Goal: Task Accomplishment & Management: Manage account settings

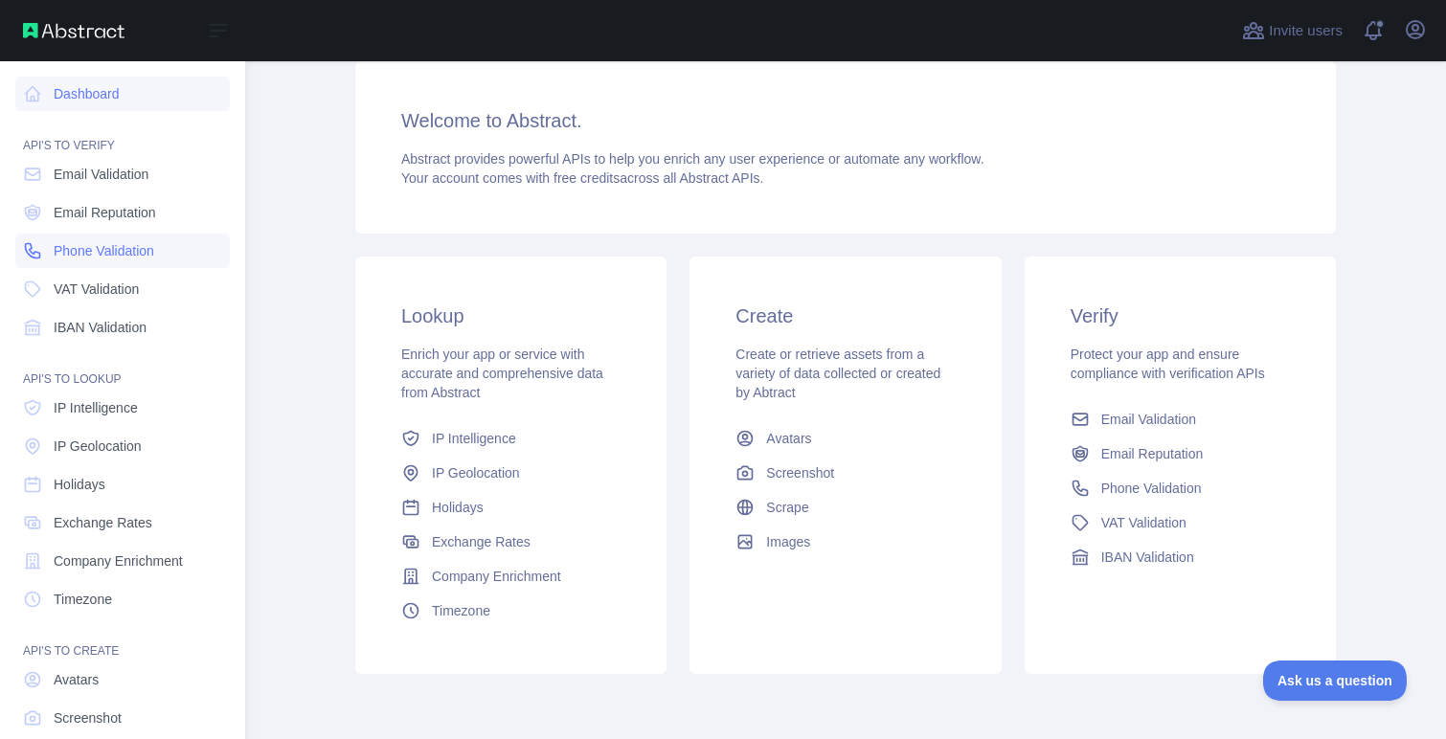
click at [101, 250] on span "Phone Validation" at bounding box center [104, 250] width 101 height 19
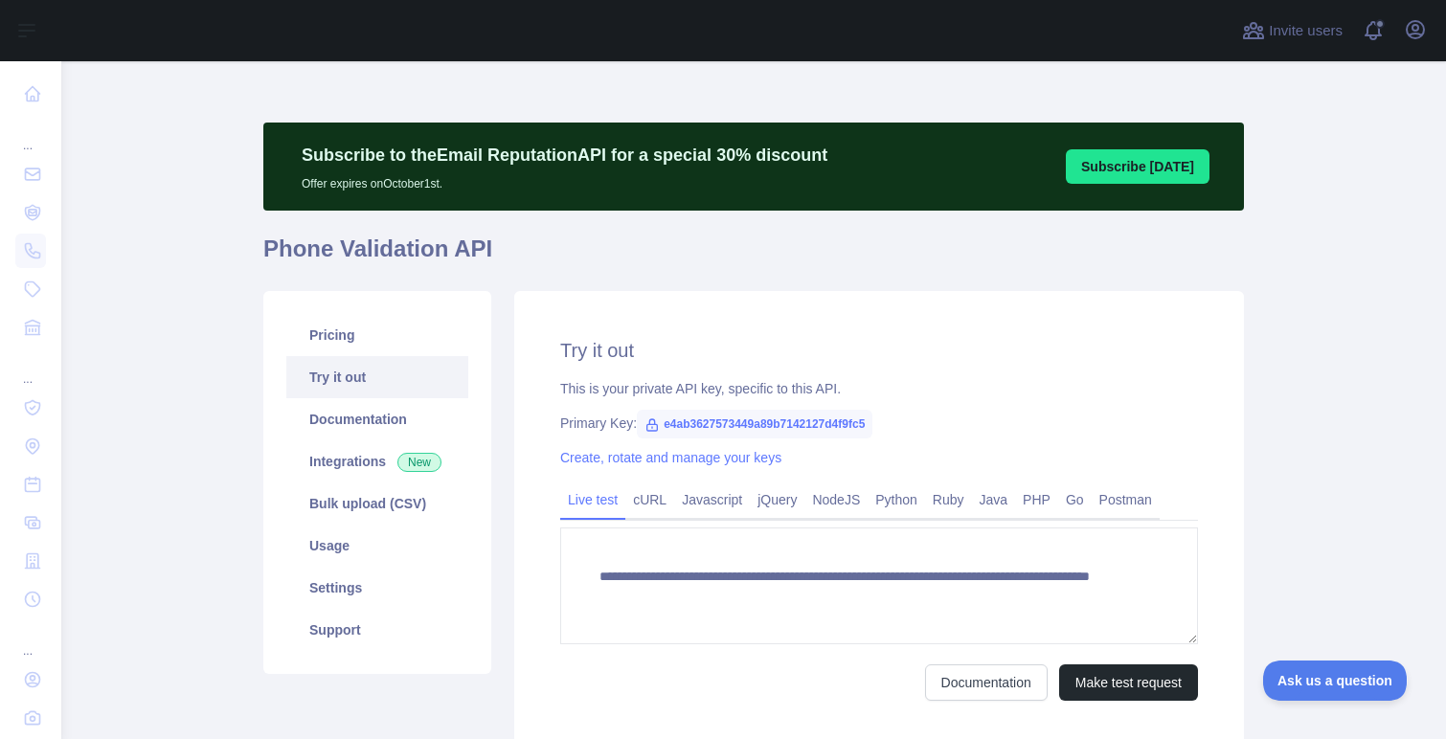
scroll to position [101, 0]
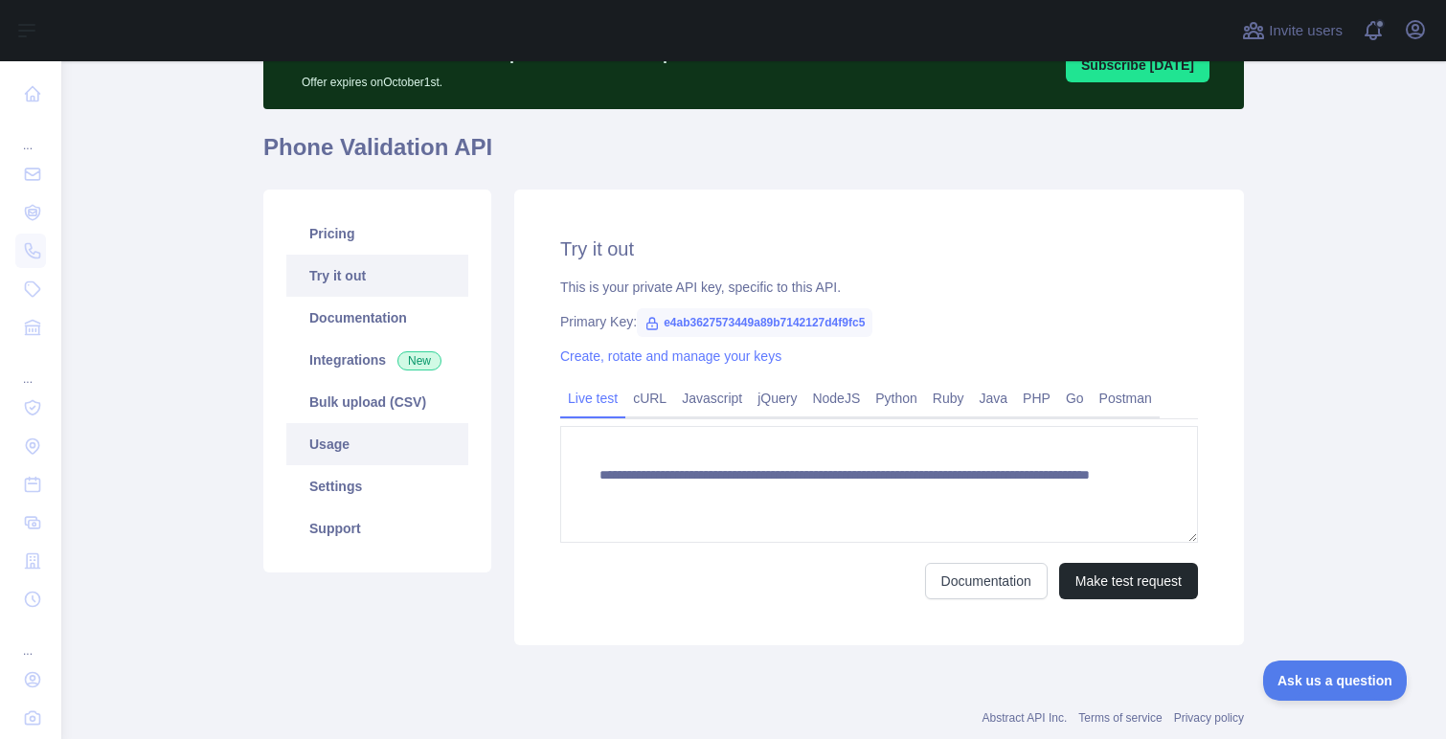
click at [371, 453] on link "Usage" at bounding box center [377, 444] width 182 height 42
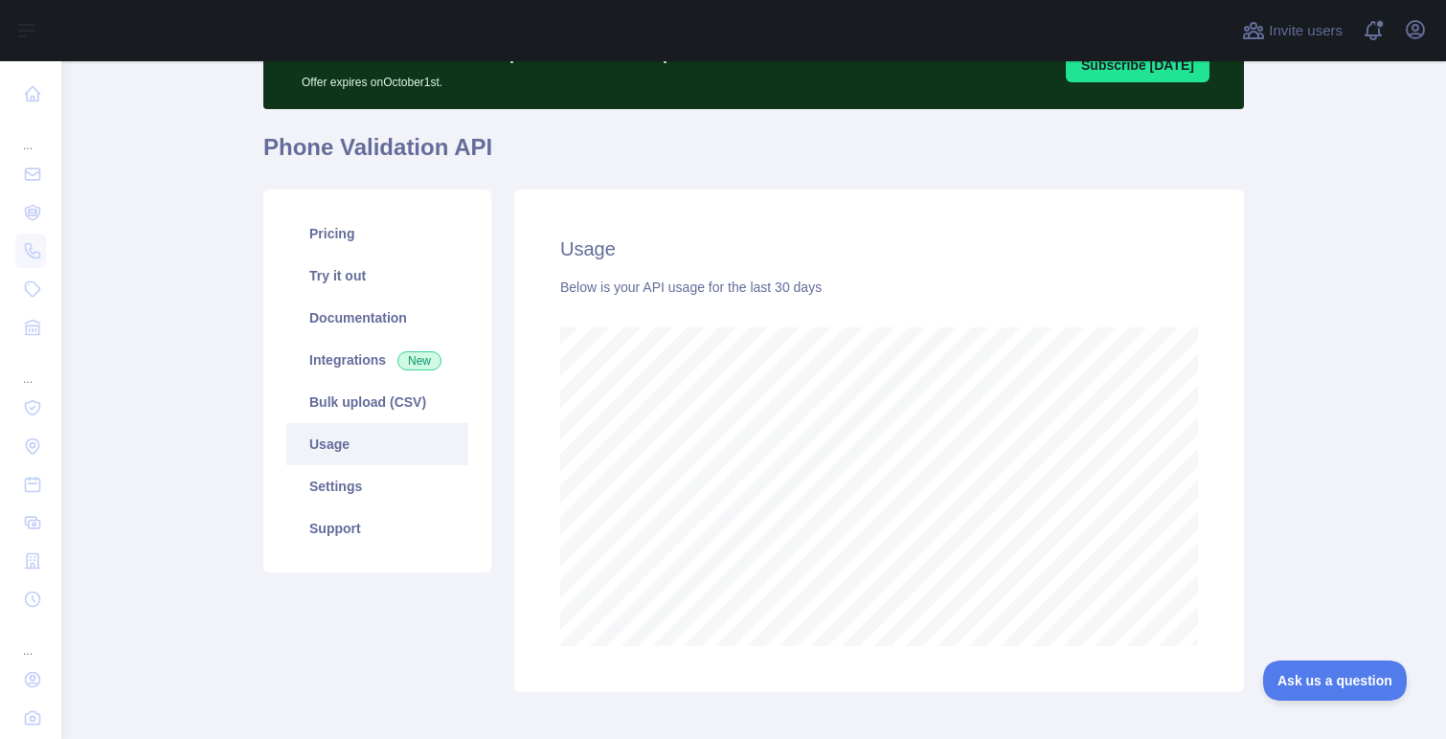
scroll to position [678, 1384]
click at [348, 485] on link "Settings" at bounding box center [377, 486] width 182 height 42
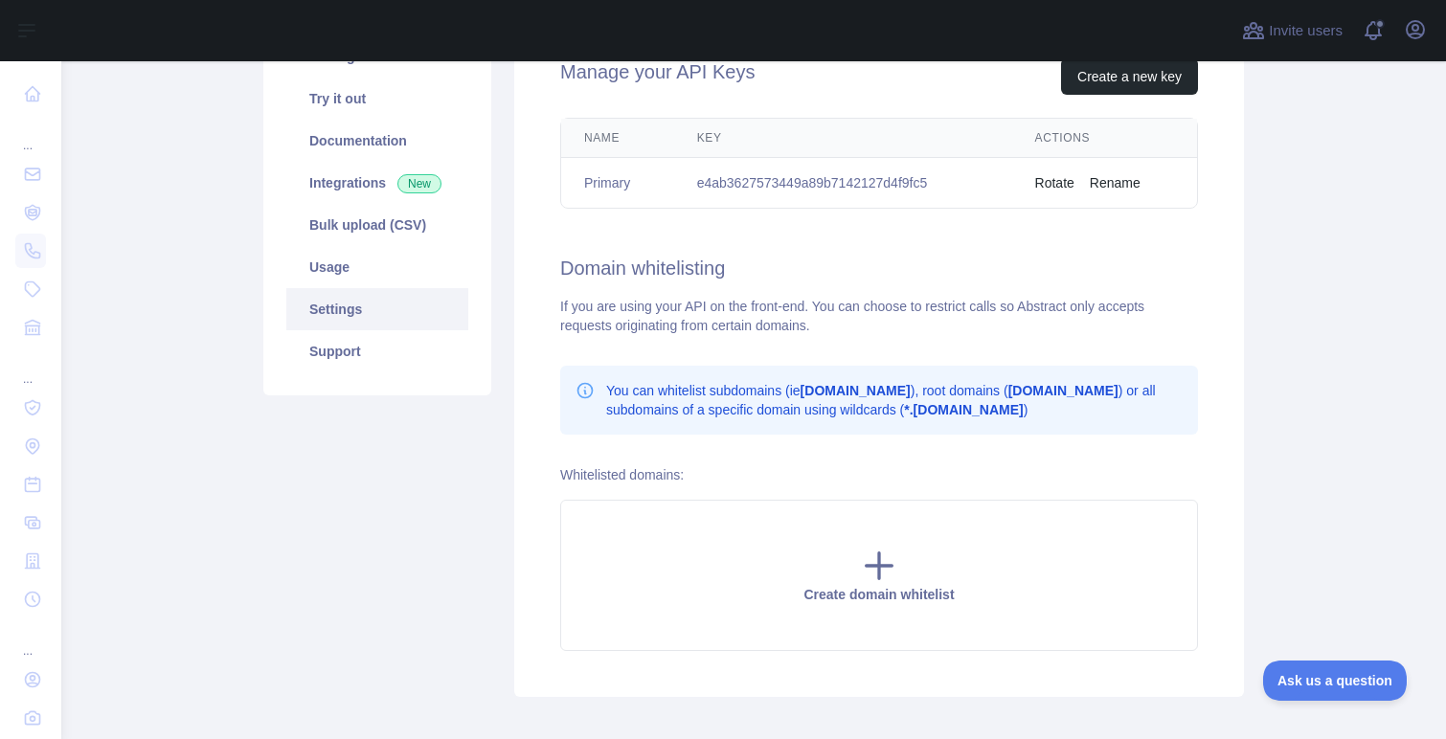
scroll to position [287, 0]
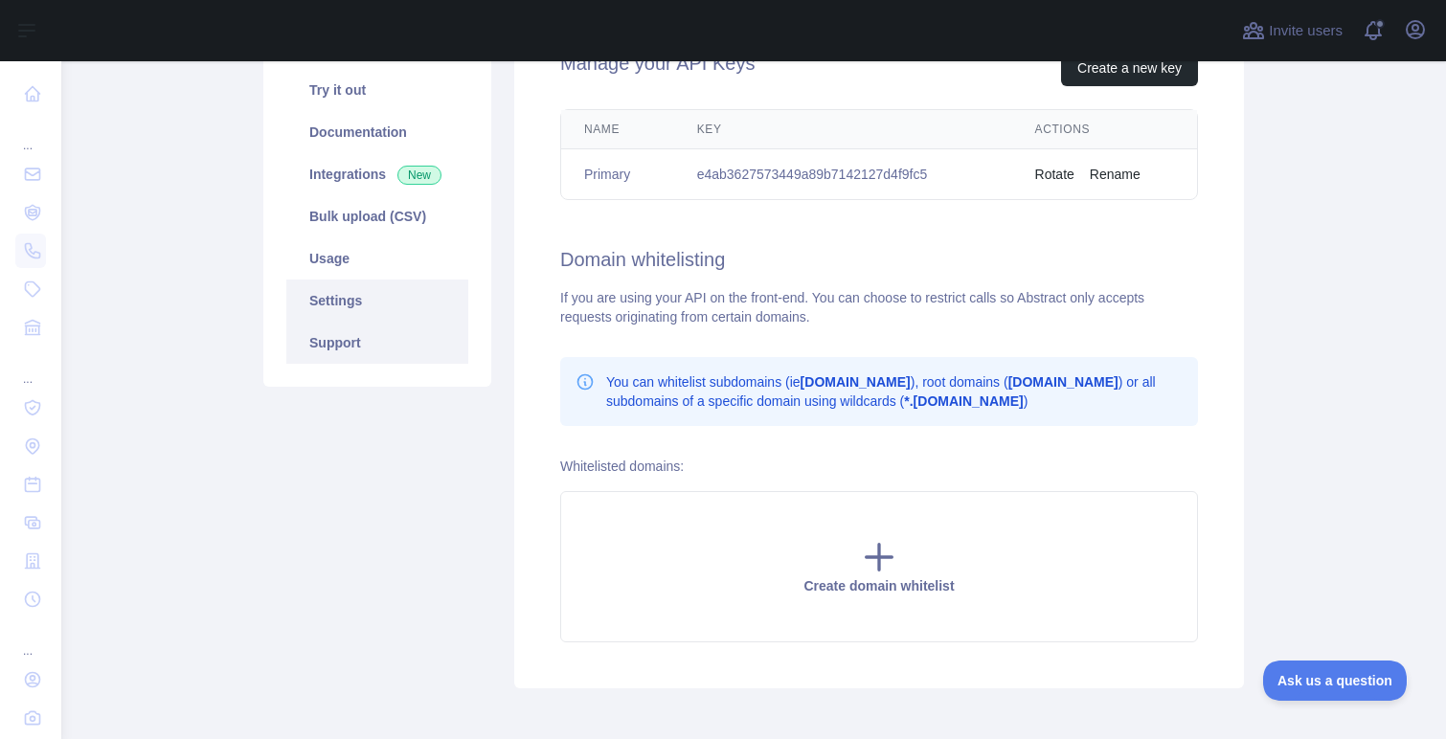
click at [362, 334] on link "Support" at bounding box center [377, 343] width 182 height 42
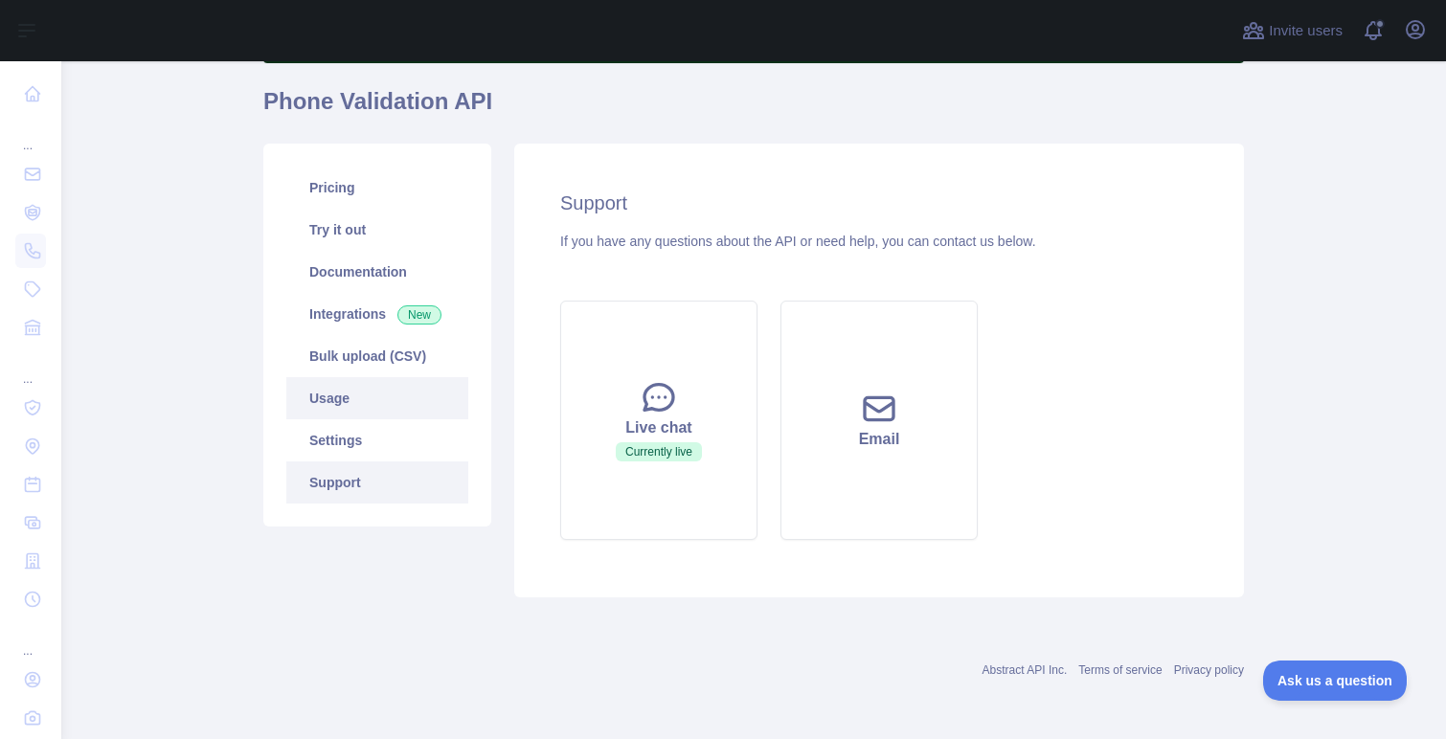
click at [371, 405] on link "Usage" at bounding box center [377, 398] width 182 height 42
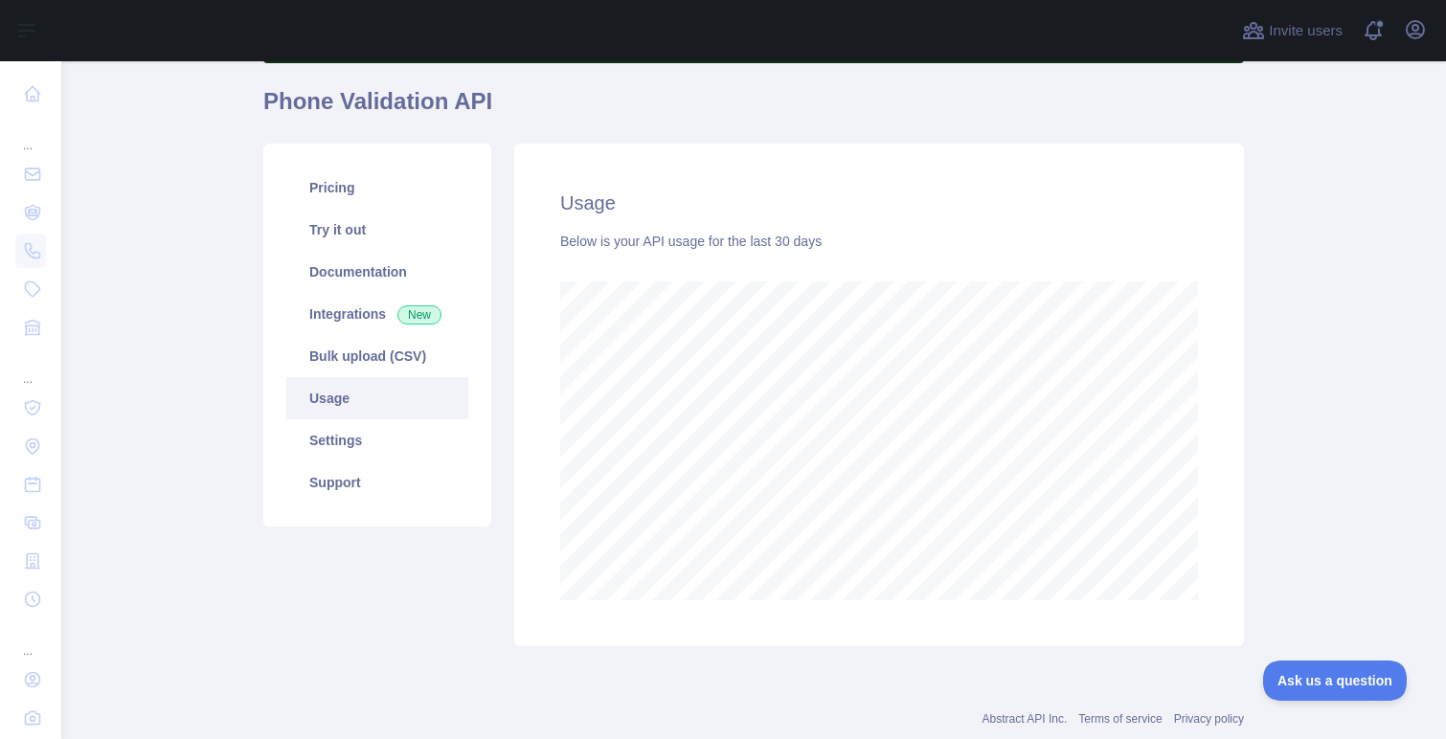
scroll to position [678, 1384]
click at [358, 352] on link "Bulk upload (CSV)" at bounding box center [377, 356] width 182 height 42
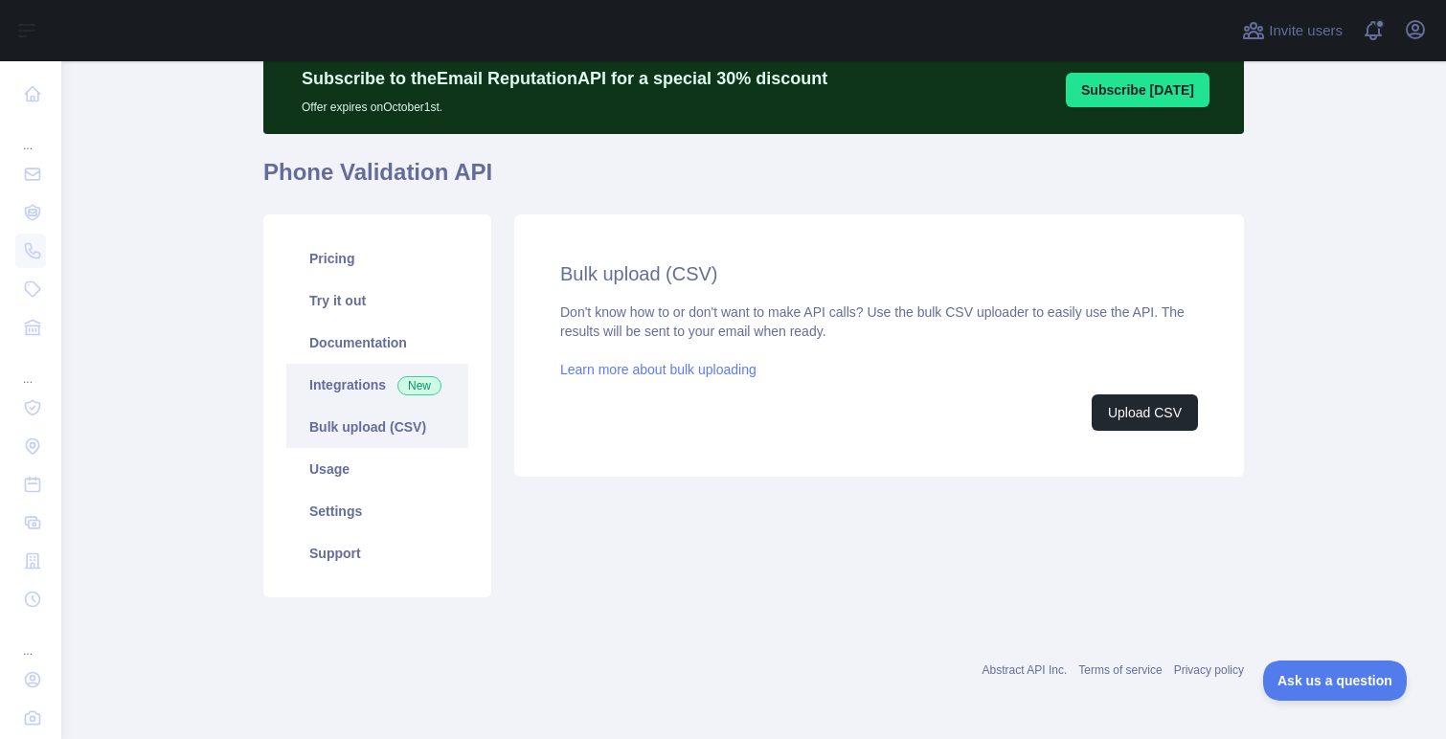
click at [350, 381] on link "Integrations New" at bounding box center [377, 385] width 182 height 42
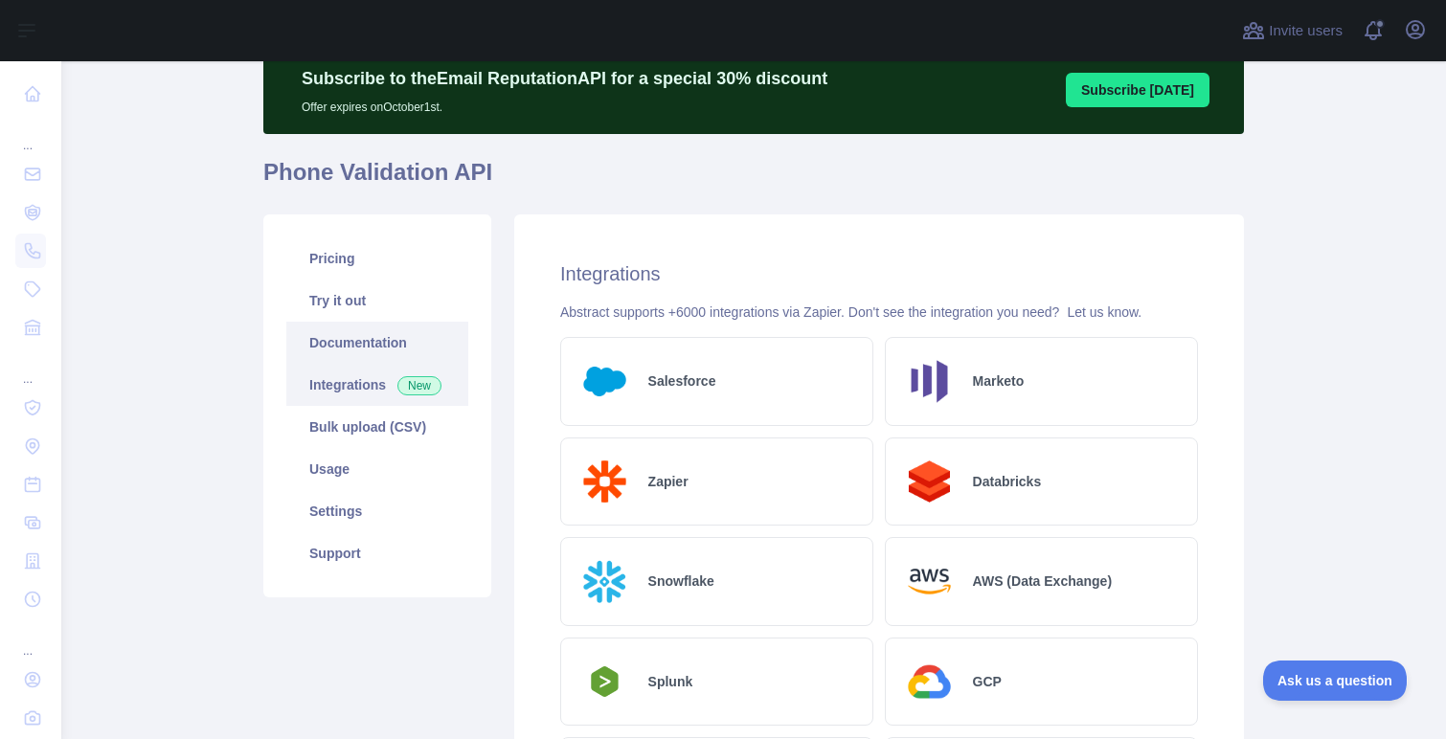
click at [348, 341] on link "Documentation" at bounding box center [377, 343] width 182 height 42
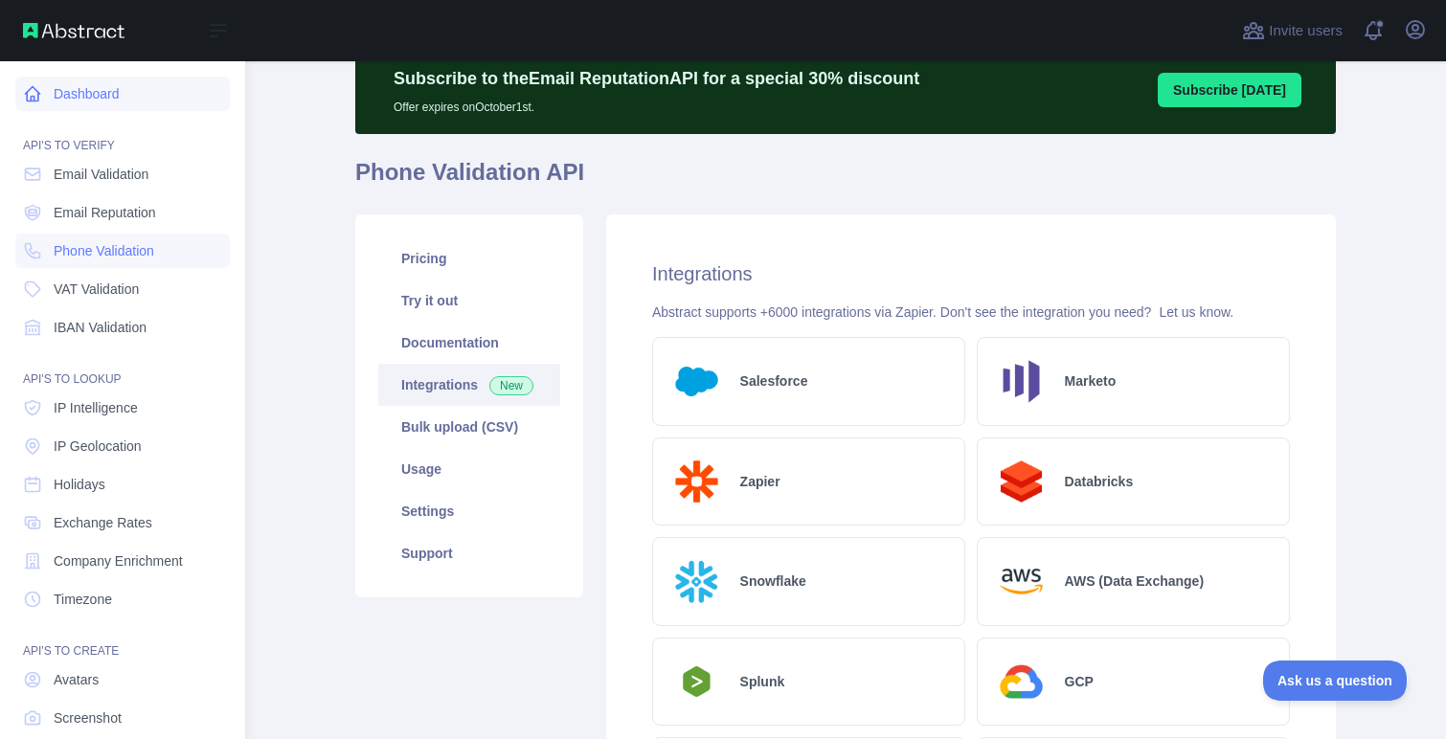
click at [76, 94] on link "Dashboard" at bounding box center [122, 94] width 214 height 34
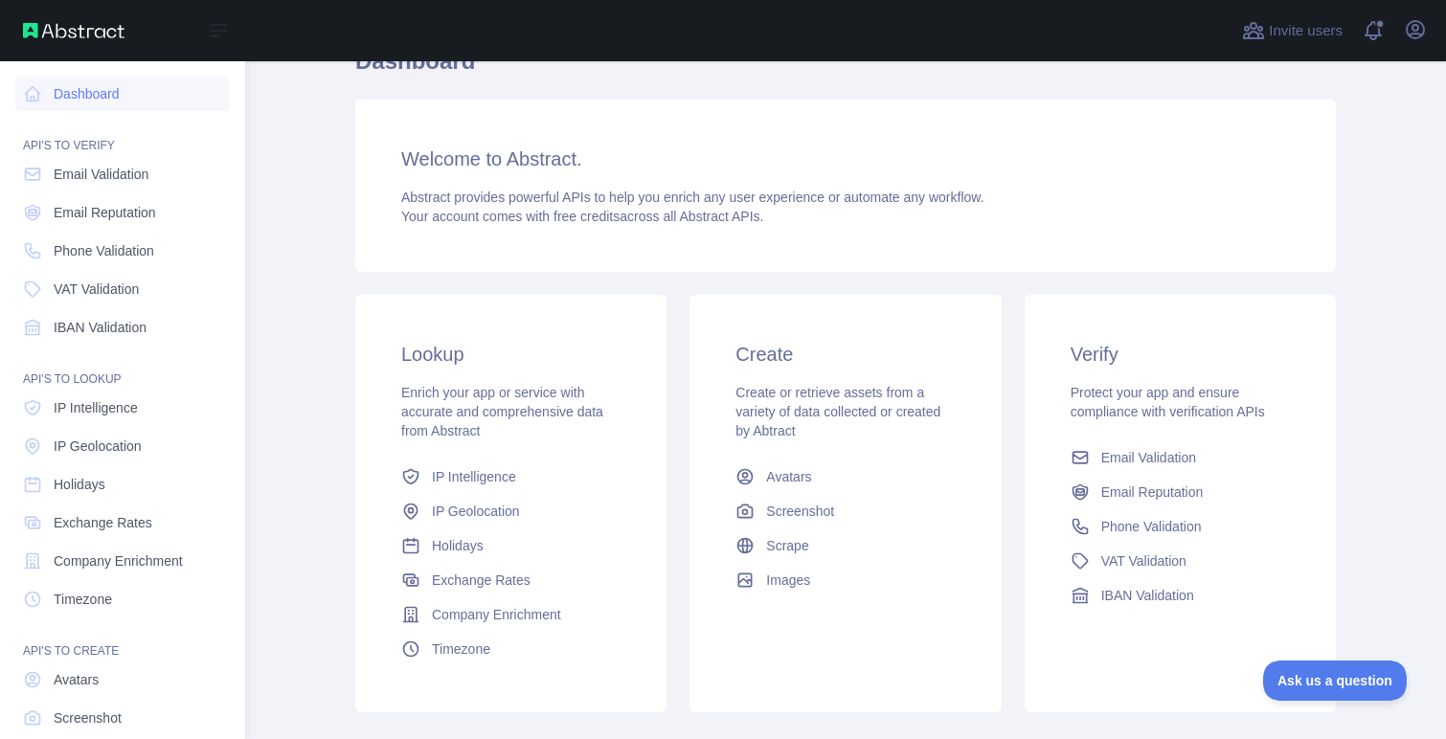
scroll to position [77, 0]
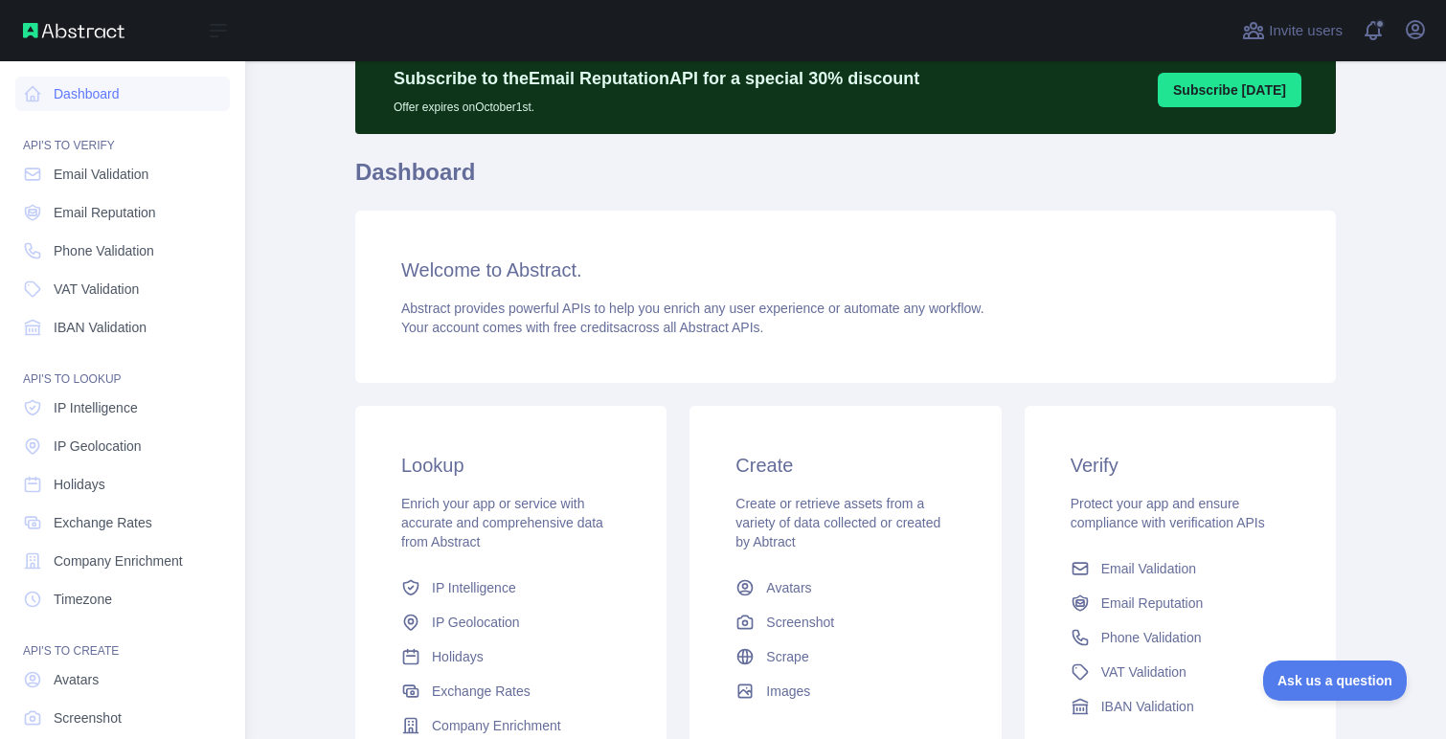
click at [33, 32] on img at bounding box center [73, 30] width 101 height 15
click at [221, 33] on icon at bounding box center [218, 30] width 23 height 23
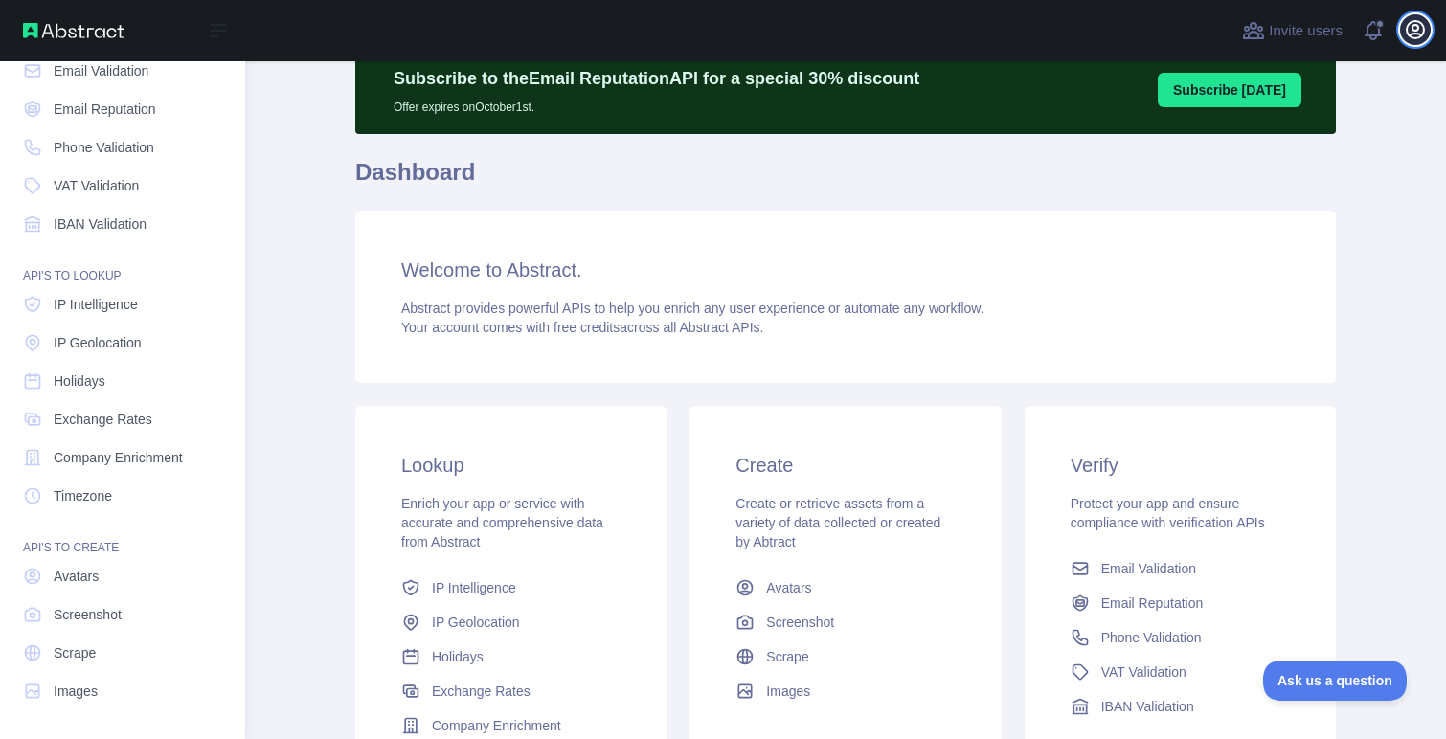
click at [1418, 34] on icon "button" at bounding box center [1414, 29] width 17 height 17
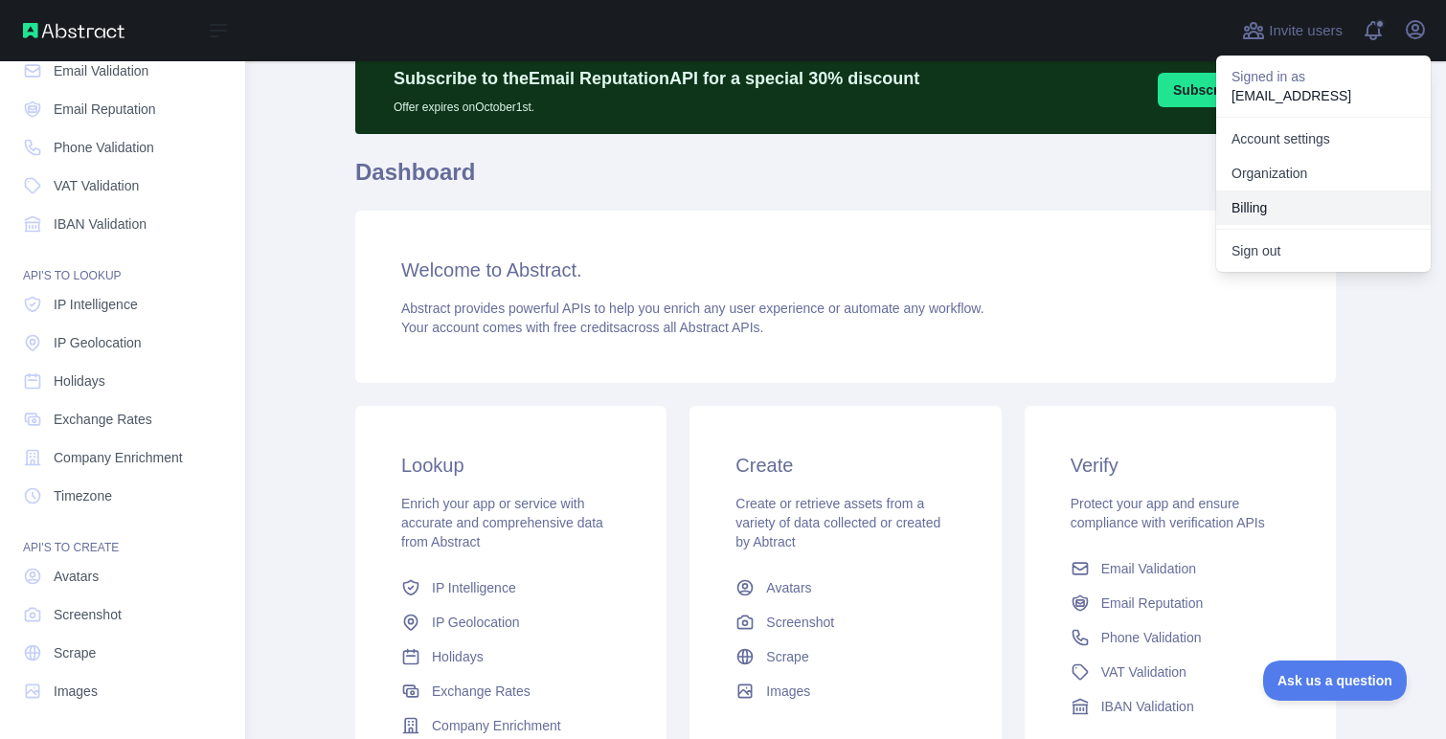
click at [1281, 209] on button "Billing" at bounding box center [1323, 208] width 214 height 34
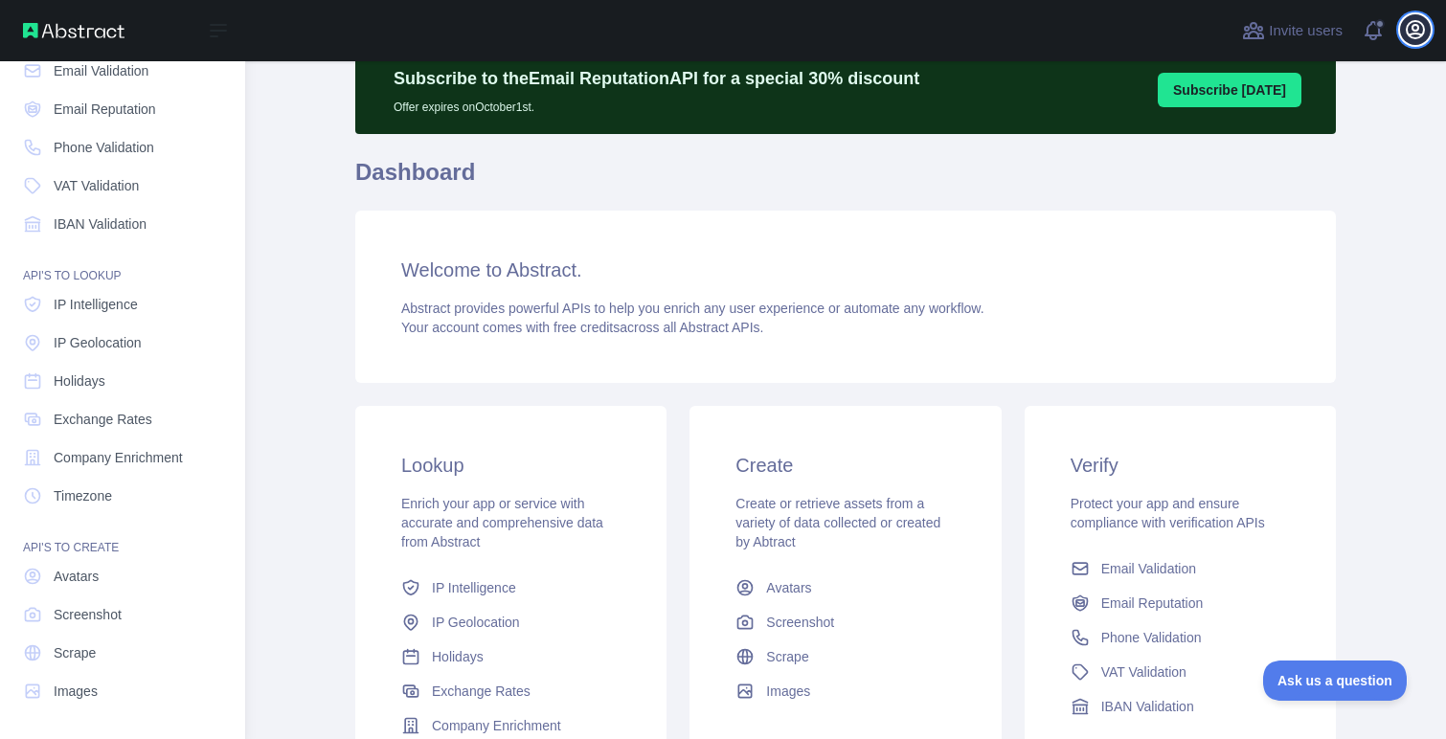
click at [1411, 30] on icon "button" at bounding box center [1415, 29] width 23 height 23
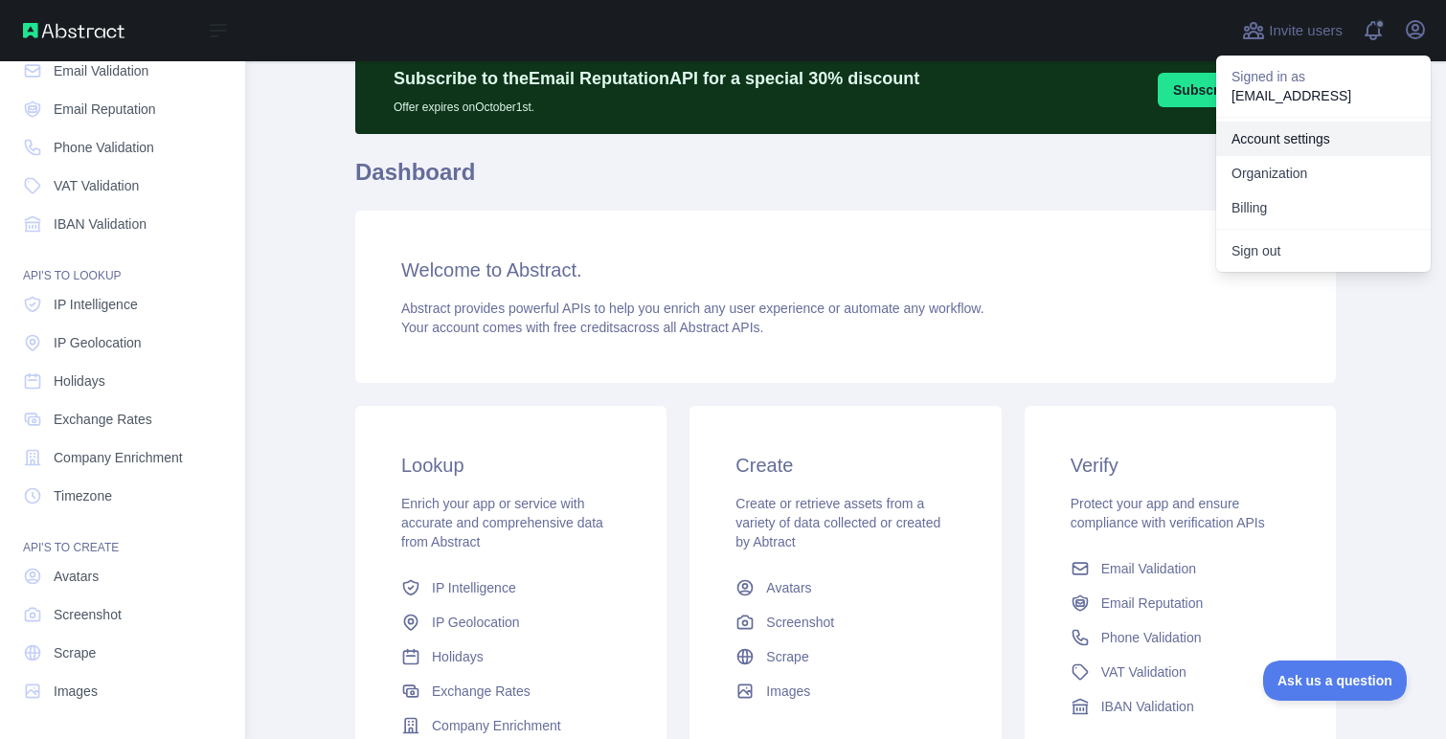
click at [1317, 136] on link "Account settings" at bounding box center [1323, 139] width 214 height 34
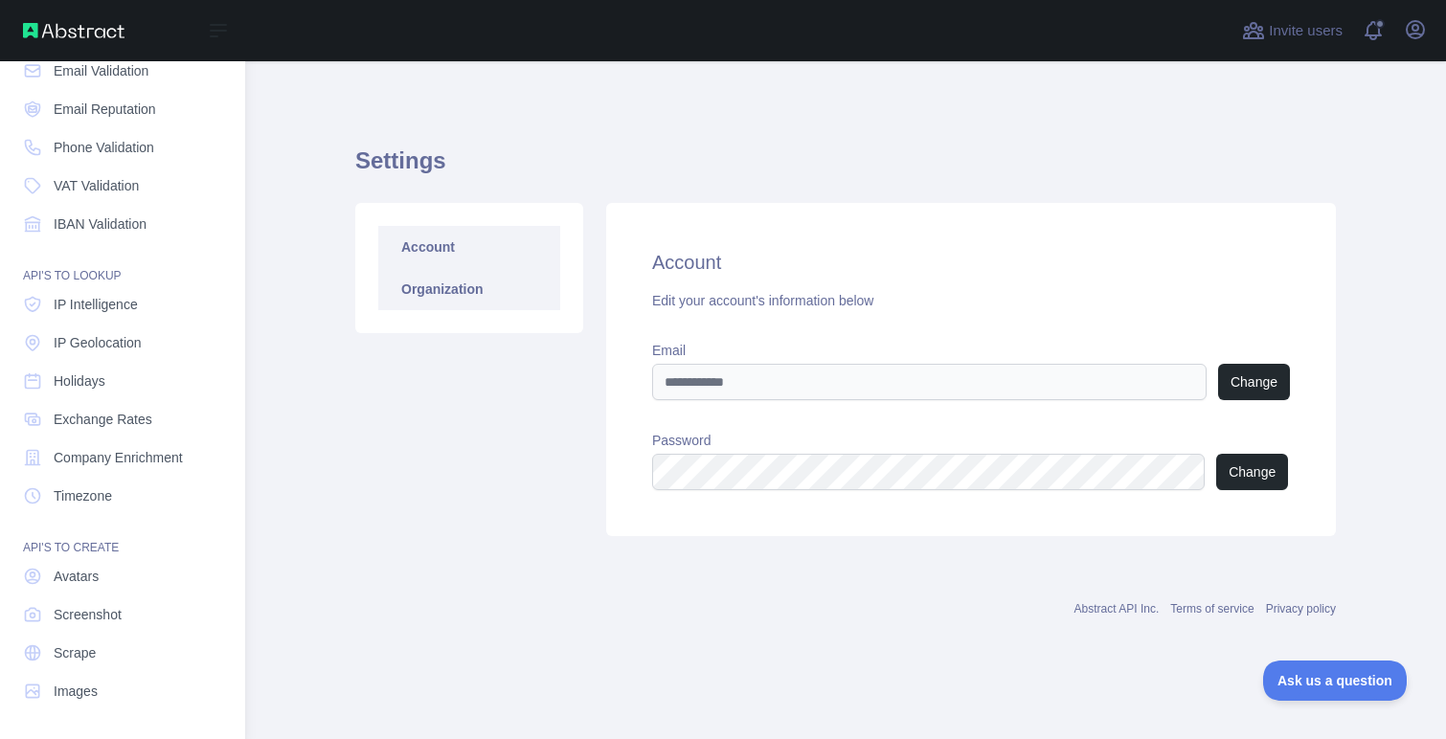
click at [455, 304] on link "Organization" at bounding box center [469, 289] width 182 height 42
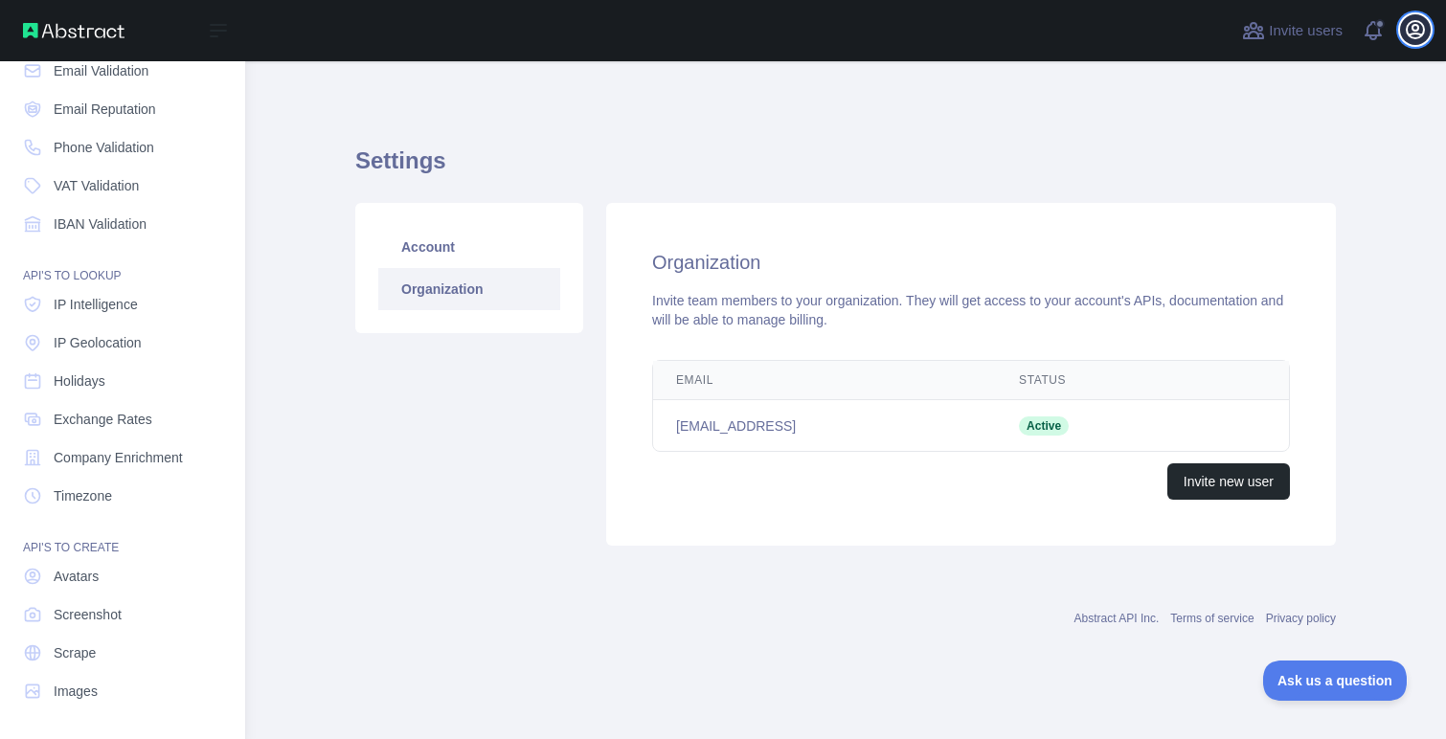
click at [1420, 34] on icon "button" at bounding box center [1414, 29] width 17 height 17
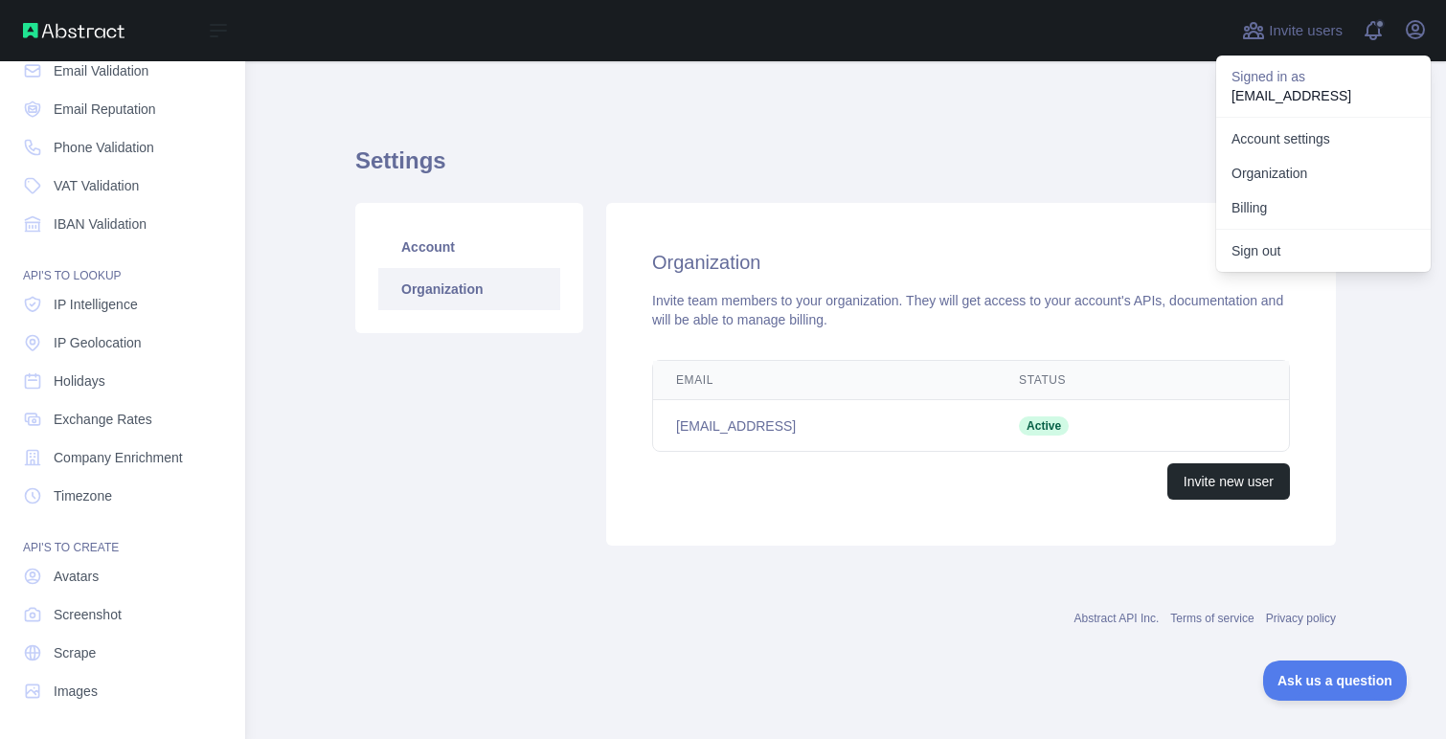
click at [267, 359] on main "Settings Account Organization Organization Invite team members to your organiza…" at bounding box center [845, 400] width 1201 height 678
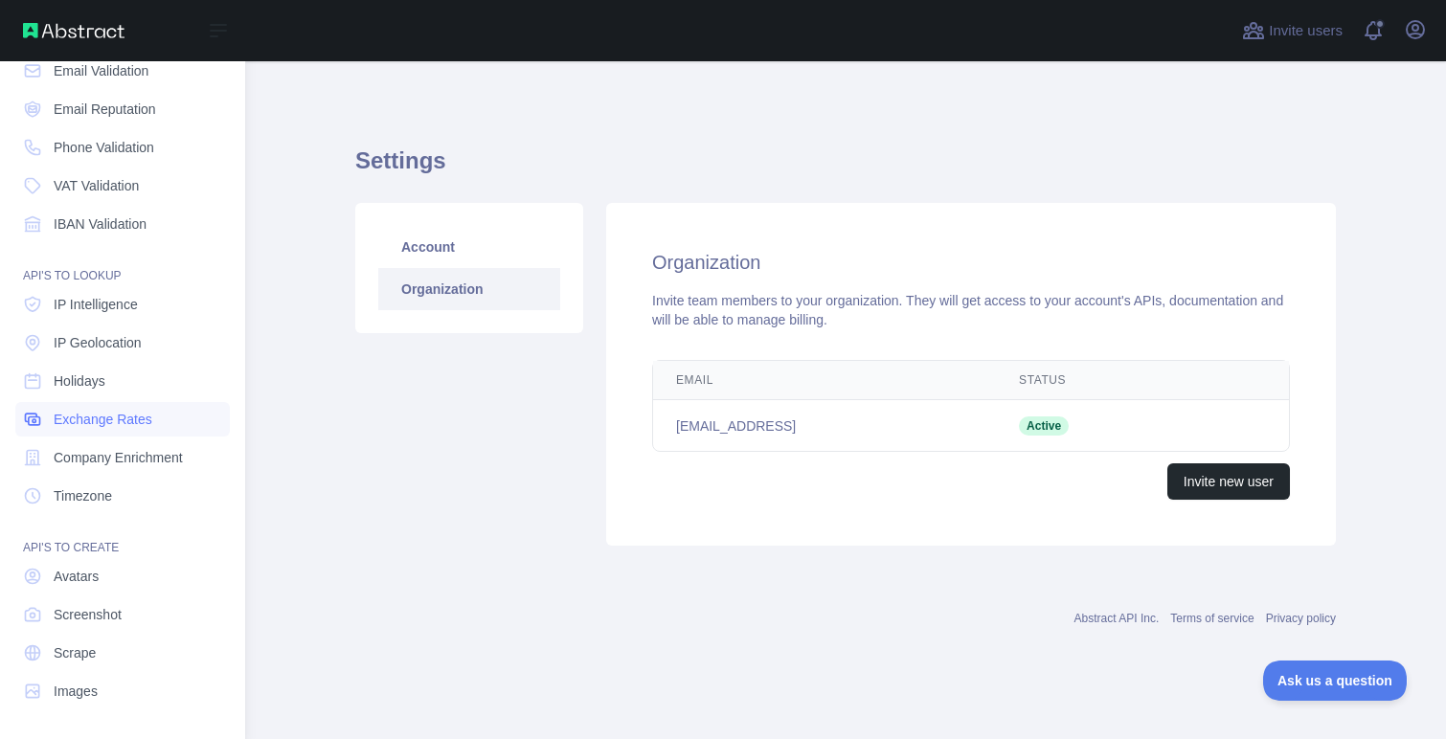
click at [142, 426] on span "Exchange Rates" at bounding box center [103, 419] width 99 height 19
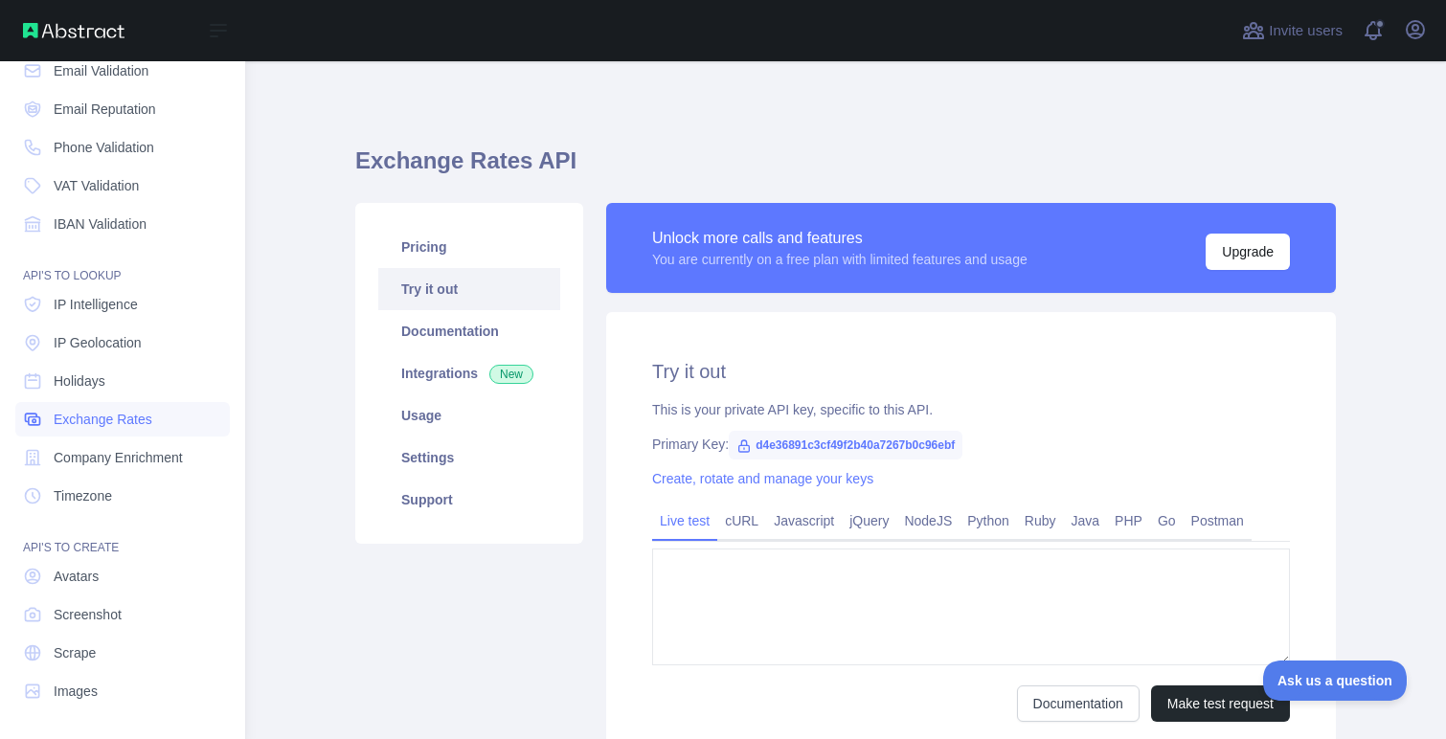
type textarea "**********"
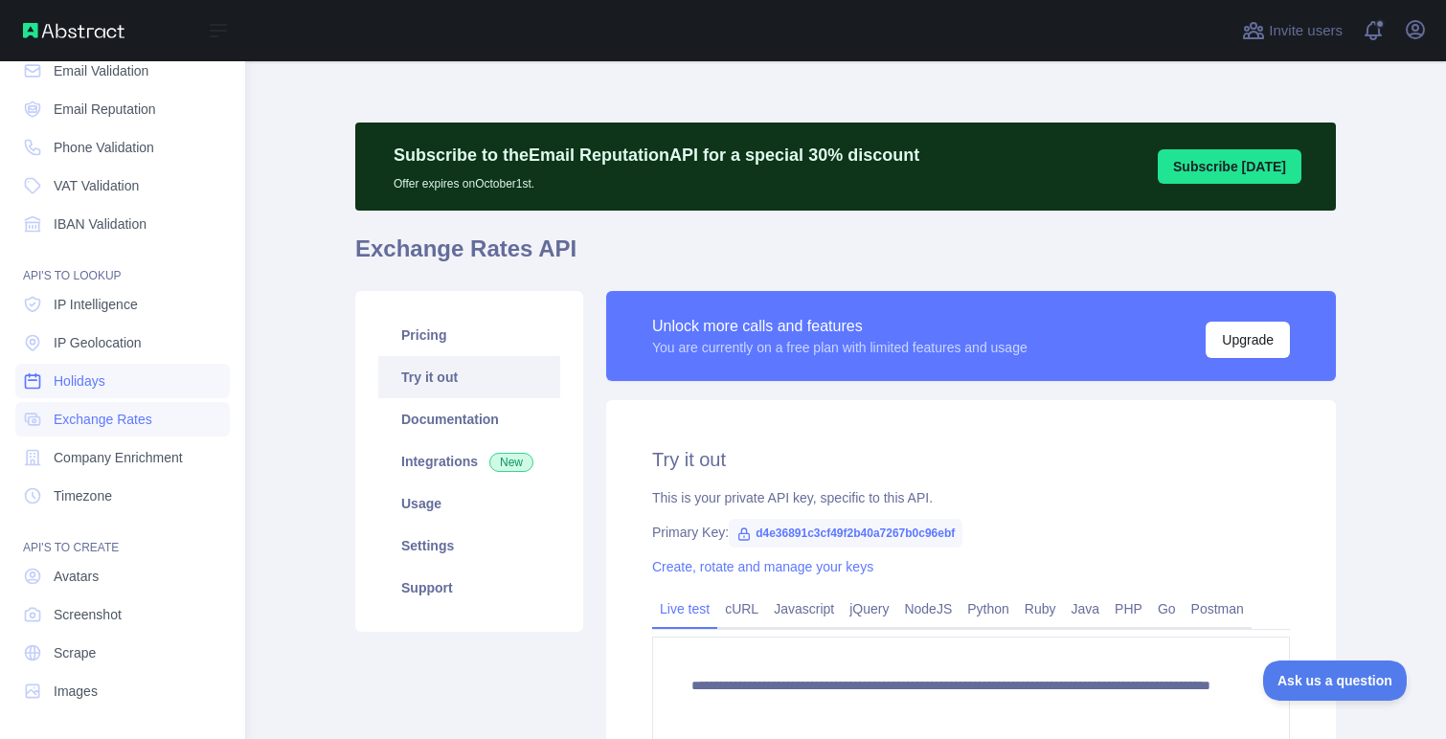
click at [125, 393] on link "Holidays" at bounding box center [122, 381] width 214 height 34
click at [120, 350] on span "IP Geolocation" at bounding box center [98, 342] width 88 height 19
click at [124, 301] on span "IP Intelligence" at bounding box center [96, 304] width 84 height 19
click at [129, 228] on span "IBAN Validation" at bounding box center [100, 223] width 93 height 19
click at [126, 189] on span "VAT Validation" at bounding box center [96, 185] width 85 height 19
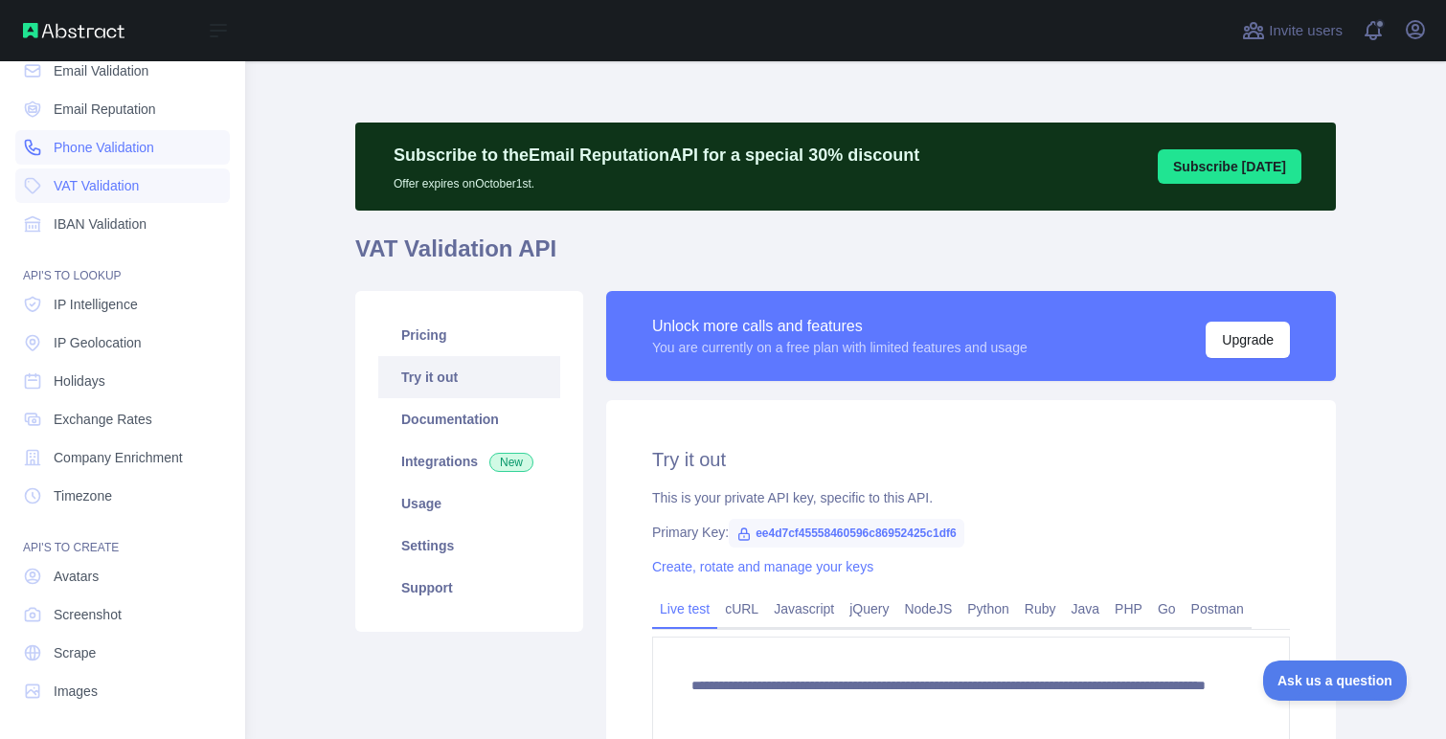
click at [125, 152] on span "Phone Validation" at bounding box center [104, 147] width 101 height 19
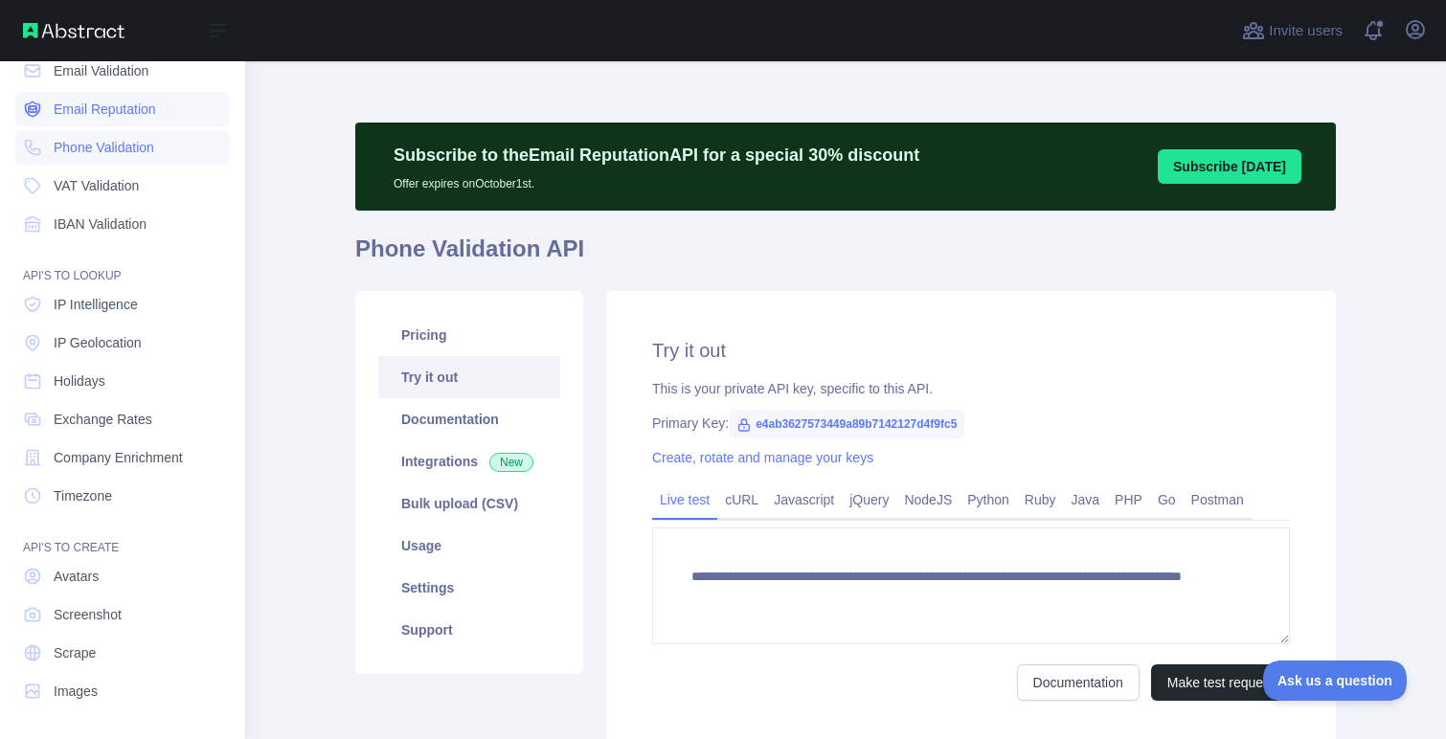
click at [126, 106] on span "Email Reputation" at bounding box center [105, 109] width 102 height 19
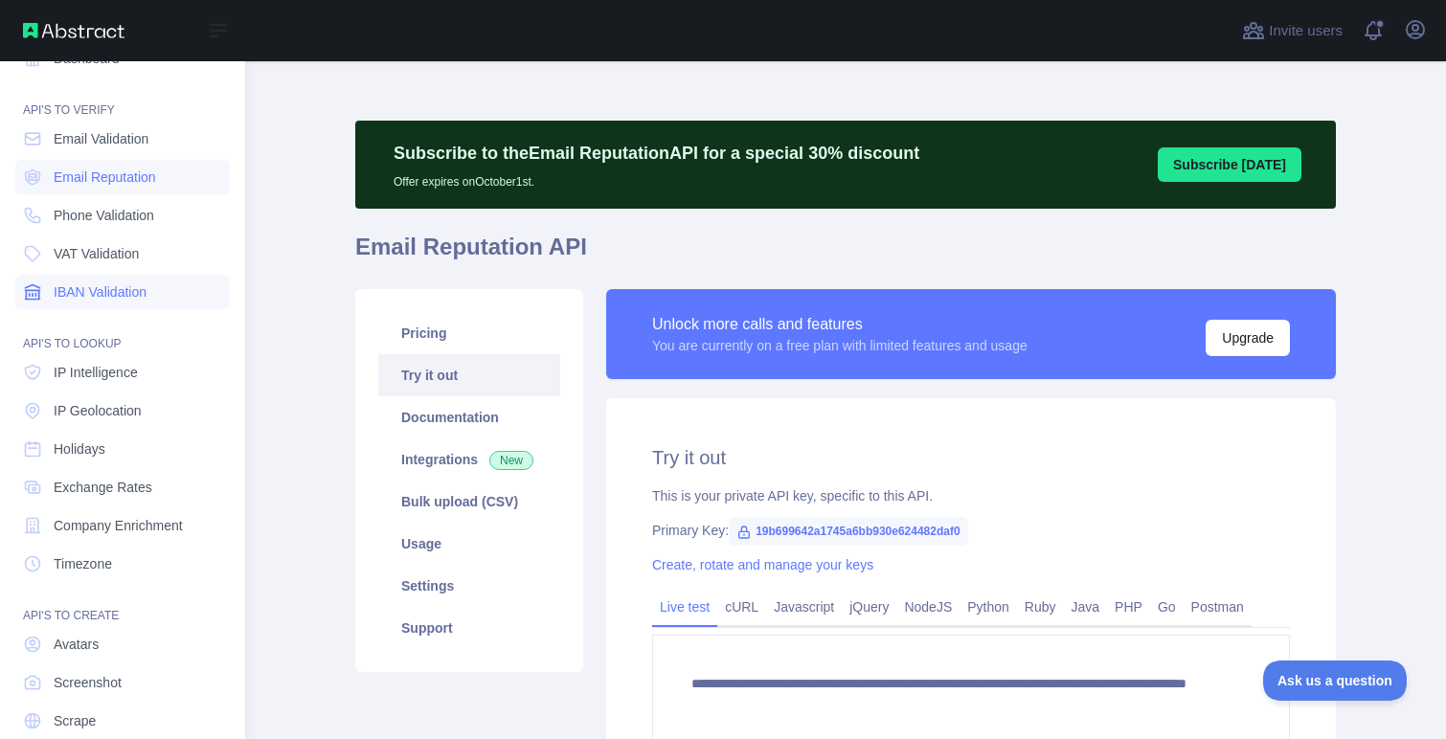
scroll to position [17, 0]
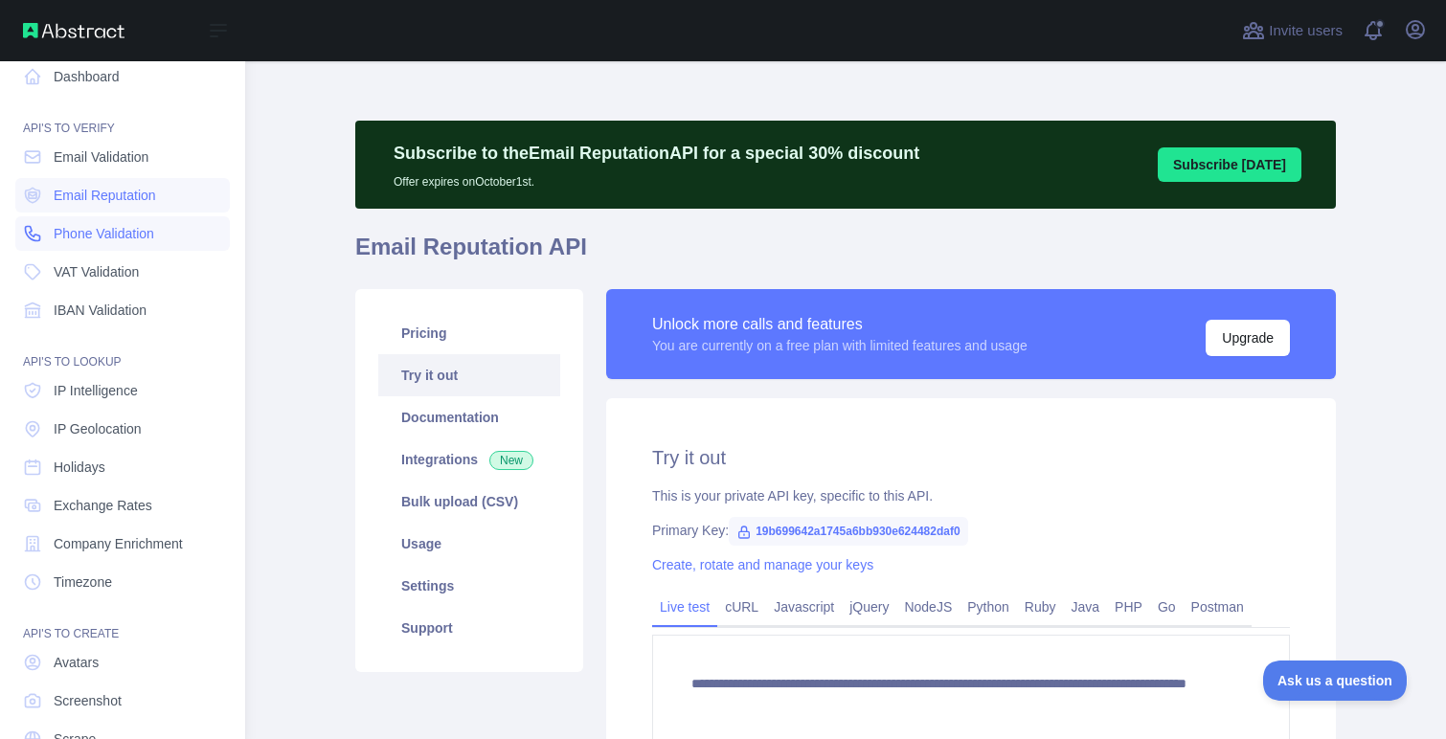
click at [142, 244] on link "Phone Validation" at bounding box center [122, 233] width 214 height 34
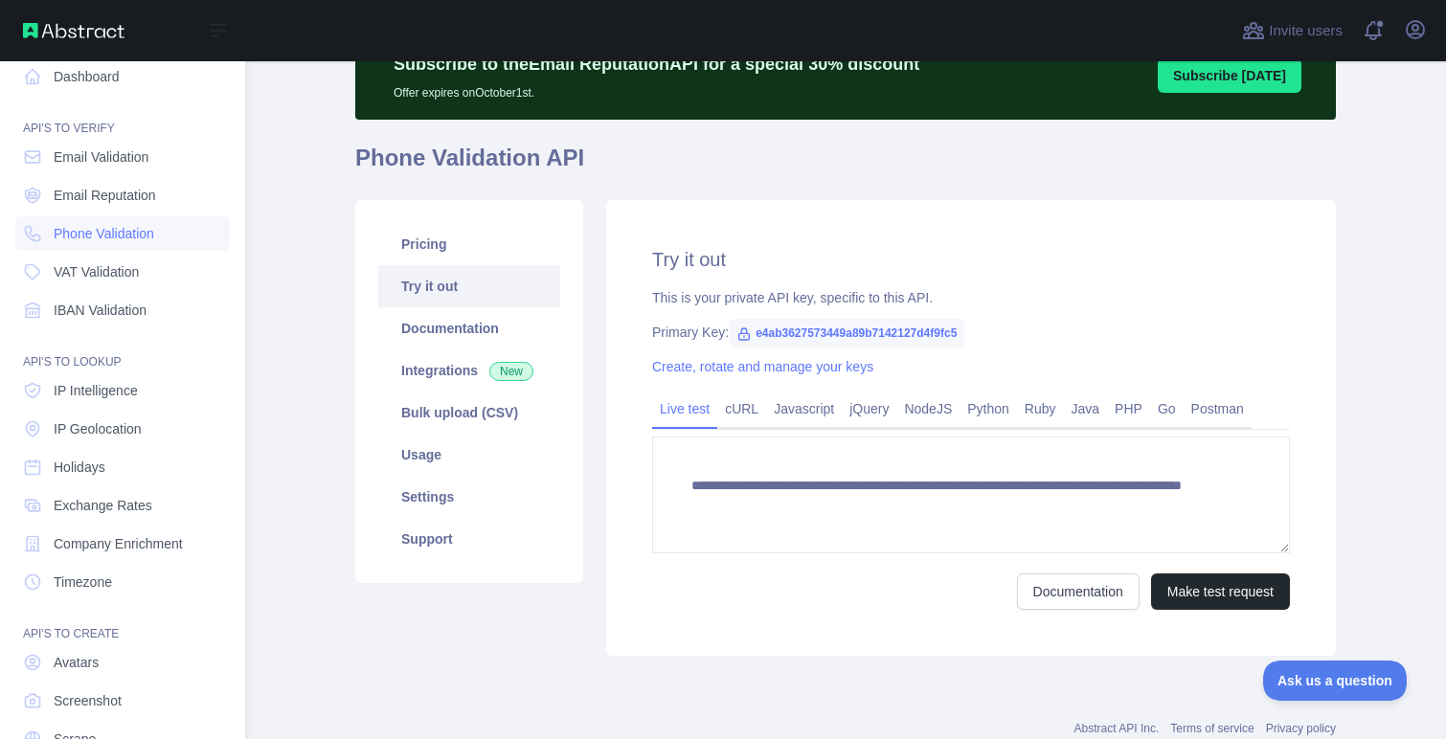
scroll to position [125, 0]
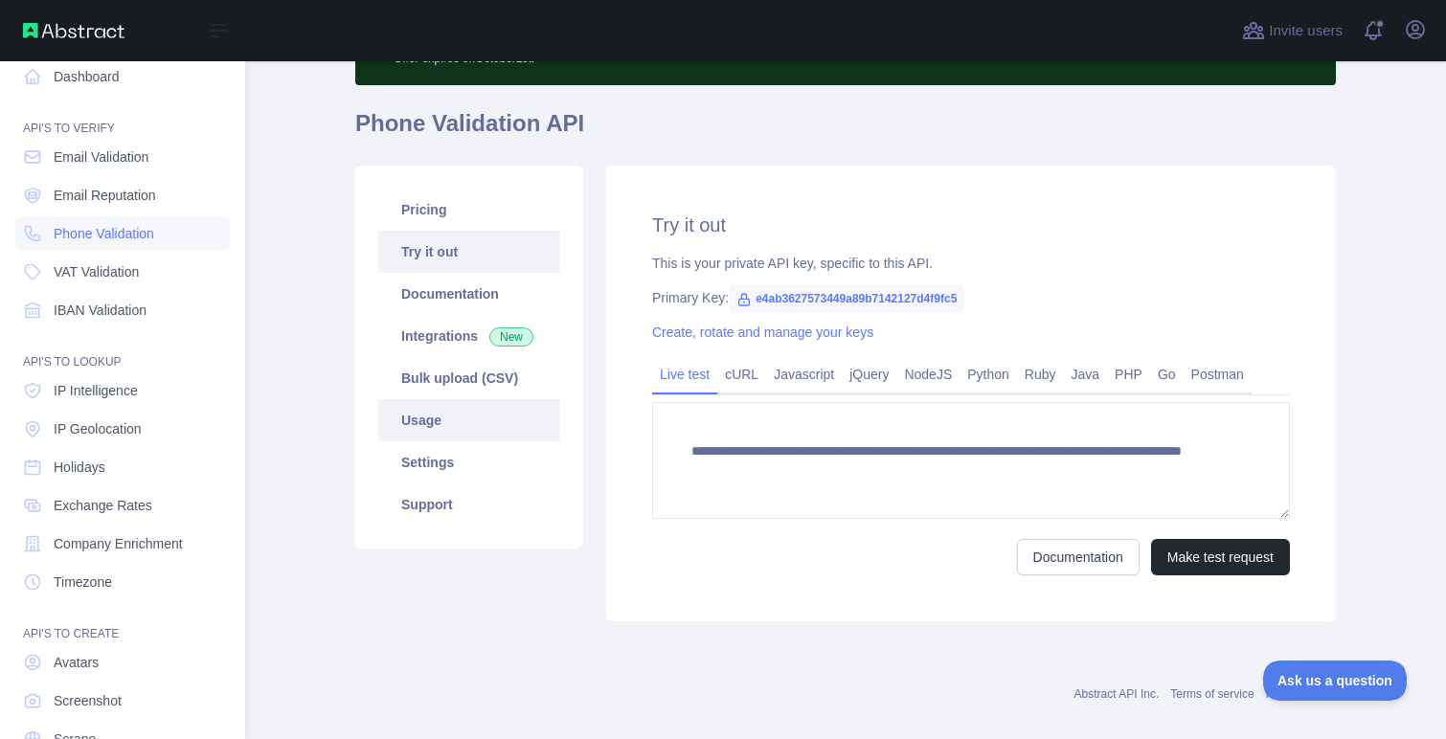
click at [460, 426] on link "Usage" at bounding box center [469, 420] width 182 height 42
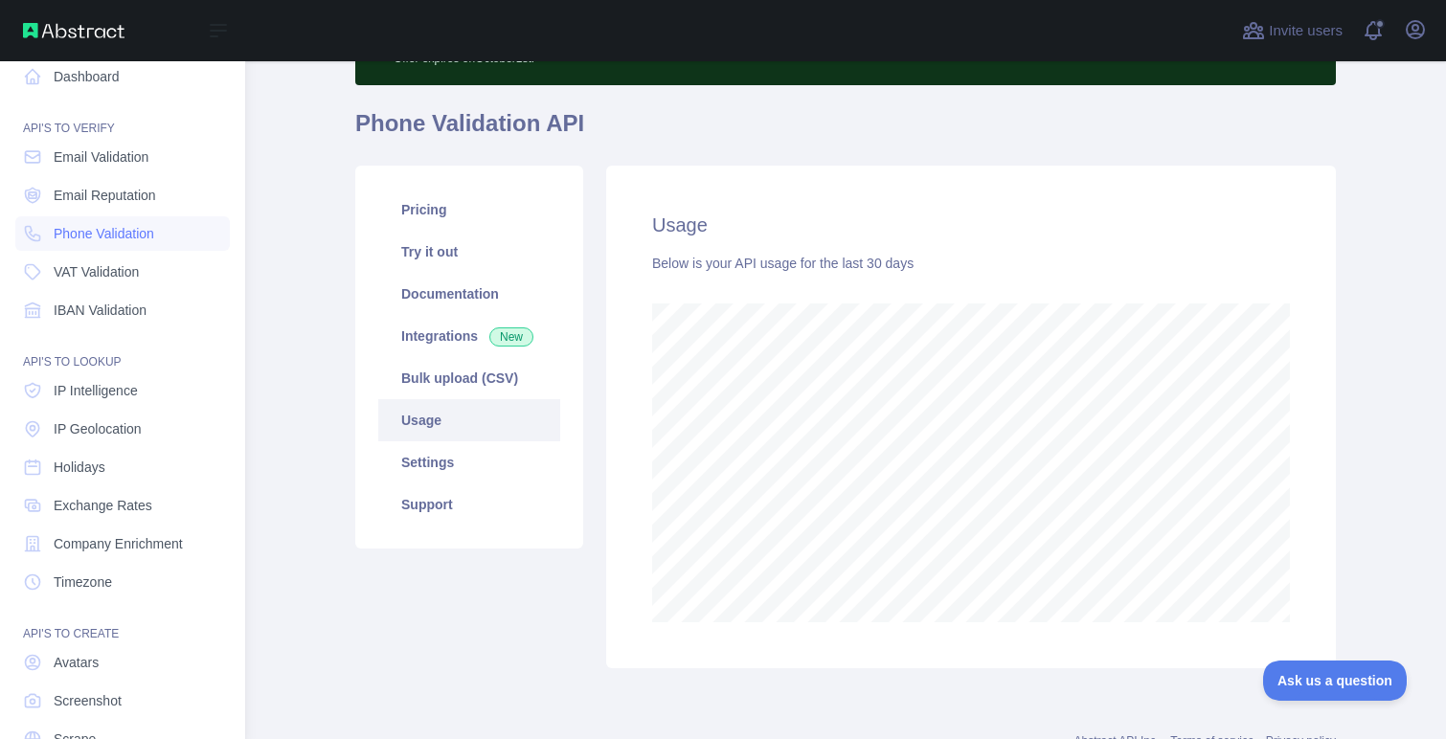
scroll to position [678, 1201]
click at [439, 499] on link "Support" at bounding box center [469, 504] width 182 height 42
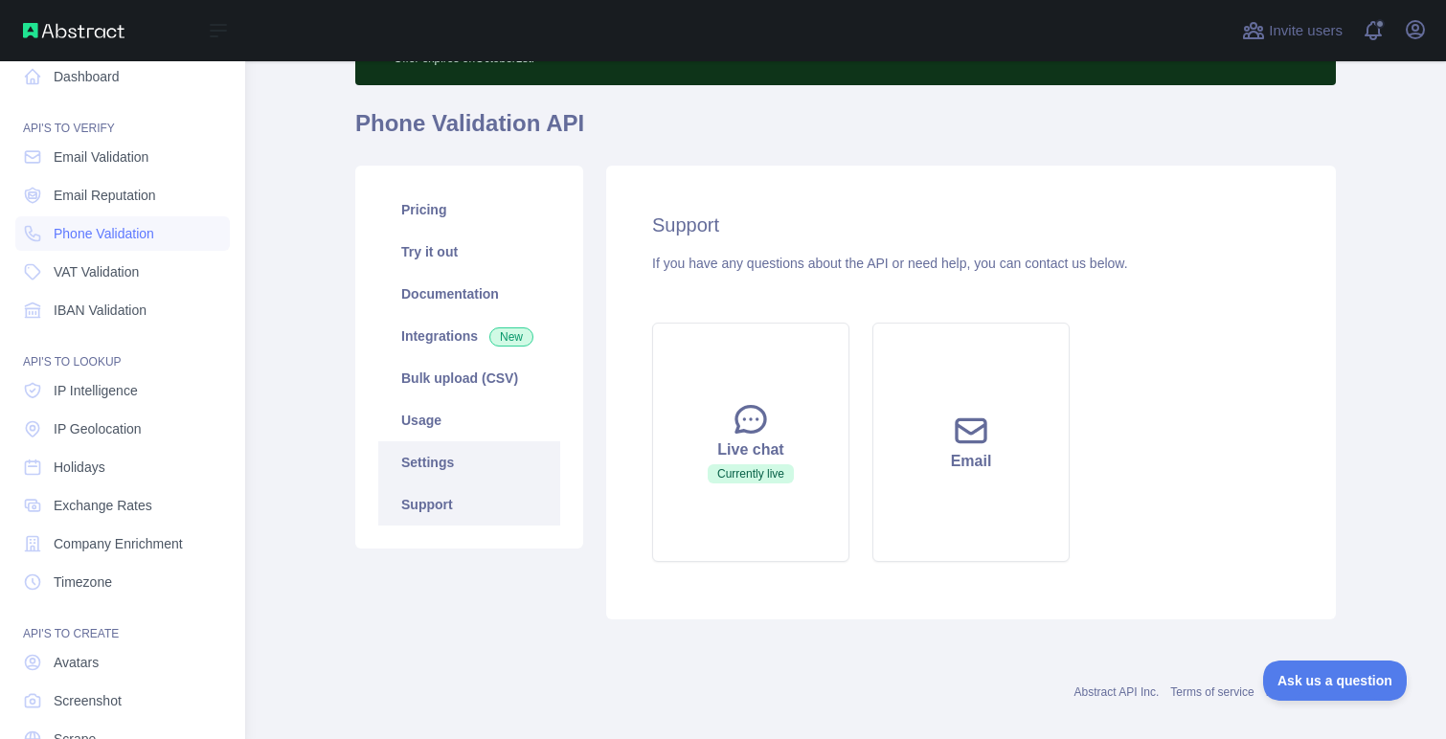
click at [438, 465] on link "Settings" at bounding box center [469, 462] width 182 height 42
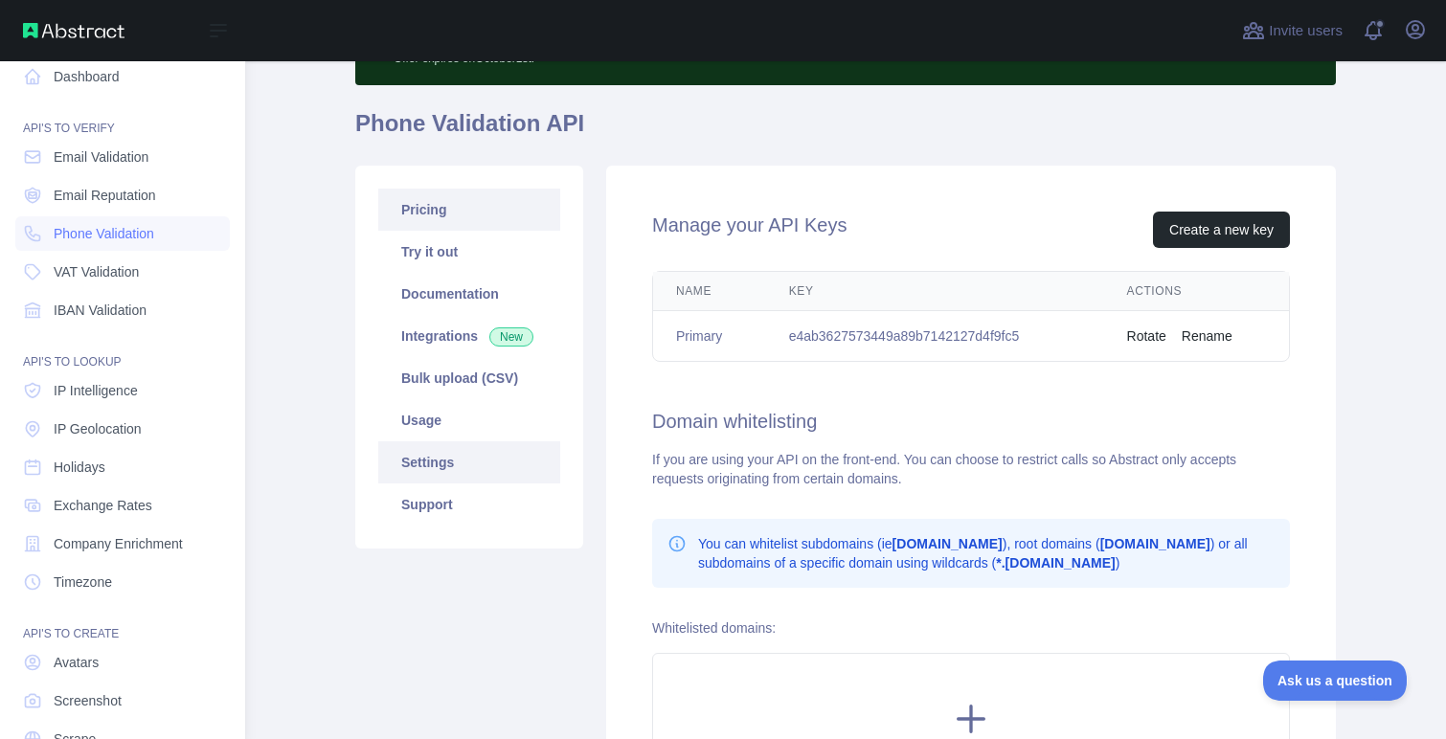
click at [477, 209] on link "Pricing" at bounding box center [469, 210] width 182 height 42
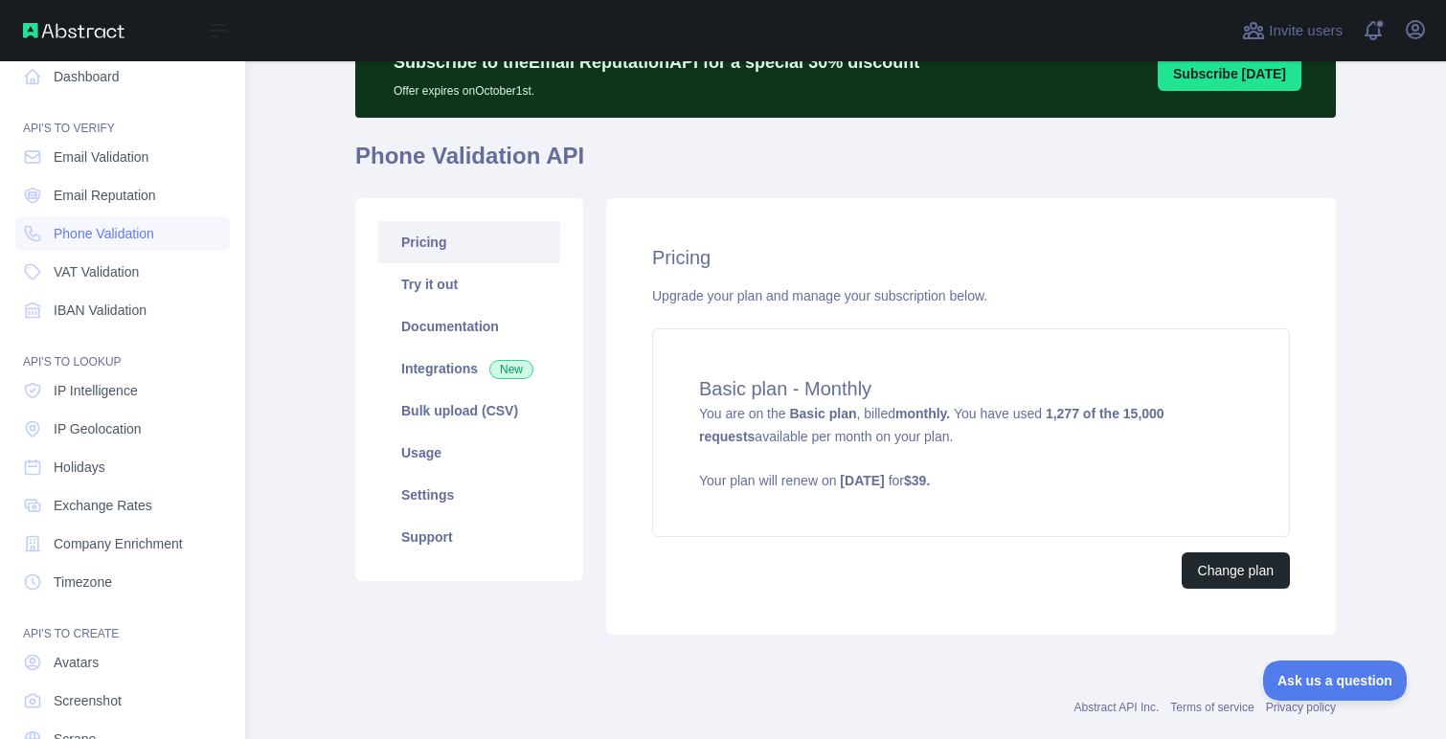
scroll to position [52, 0]
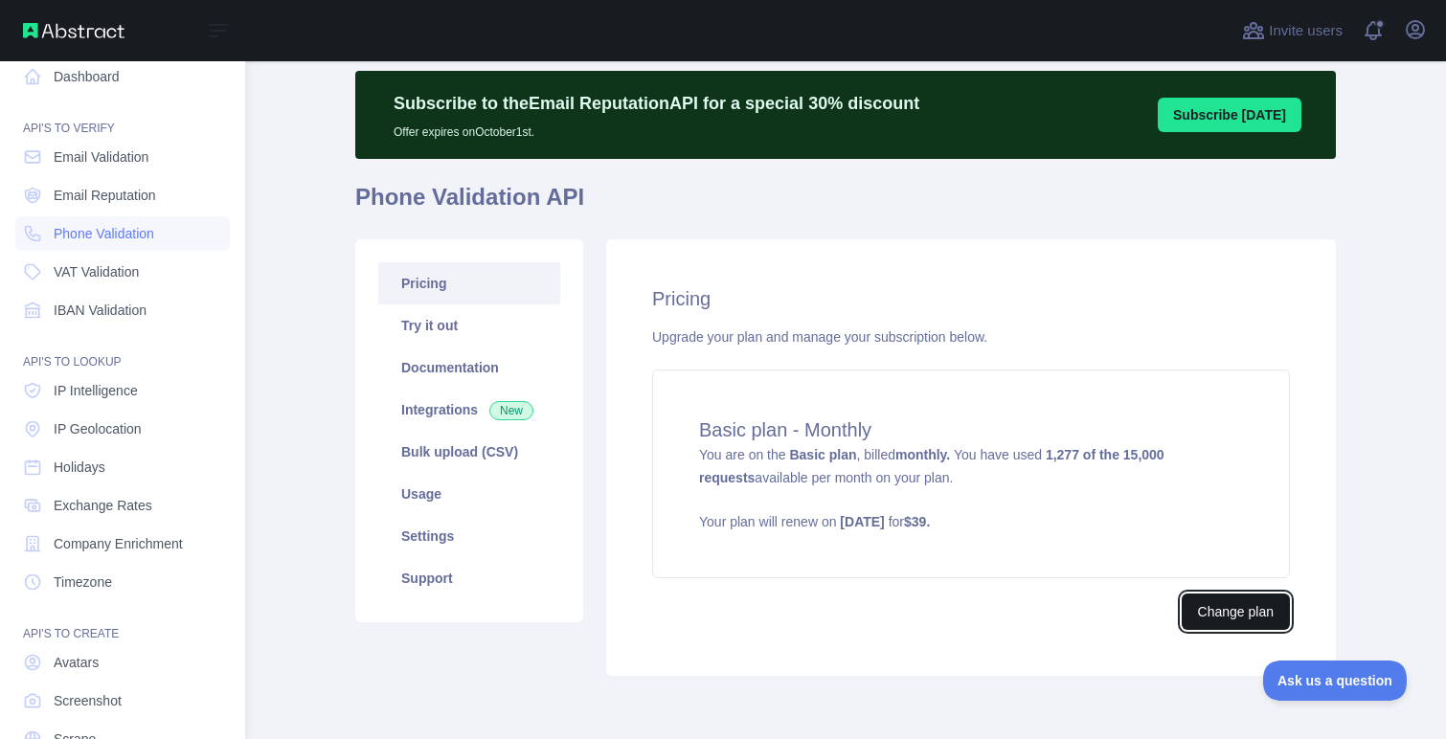
click at [1240, 616] on button "Change plan" at bounding box center [1235, 612] width 108 height 36
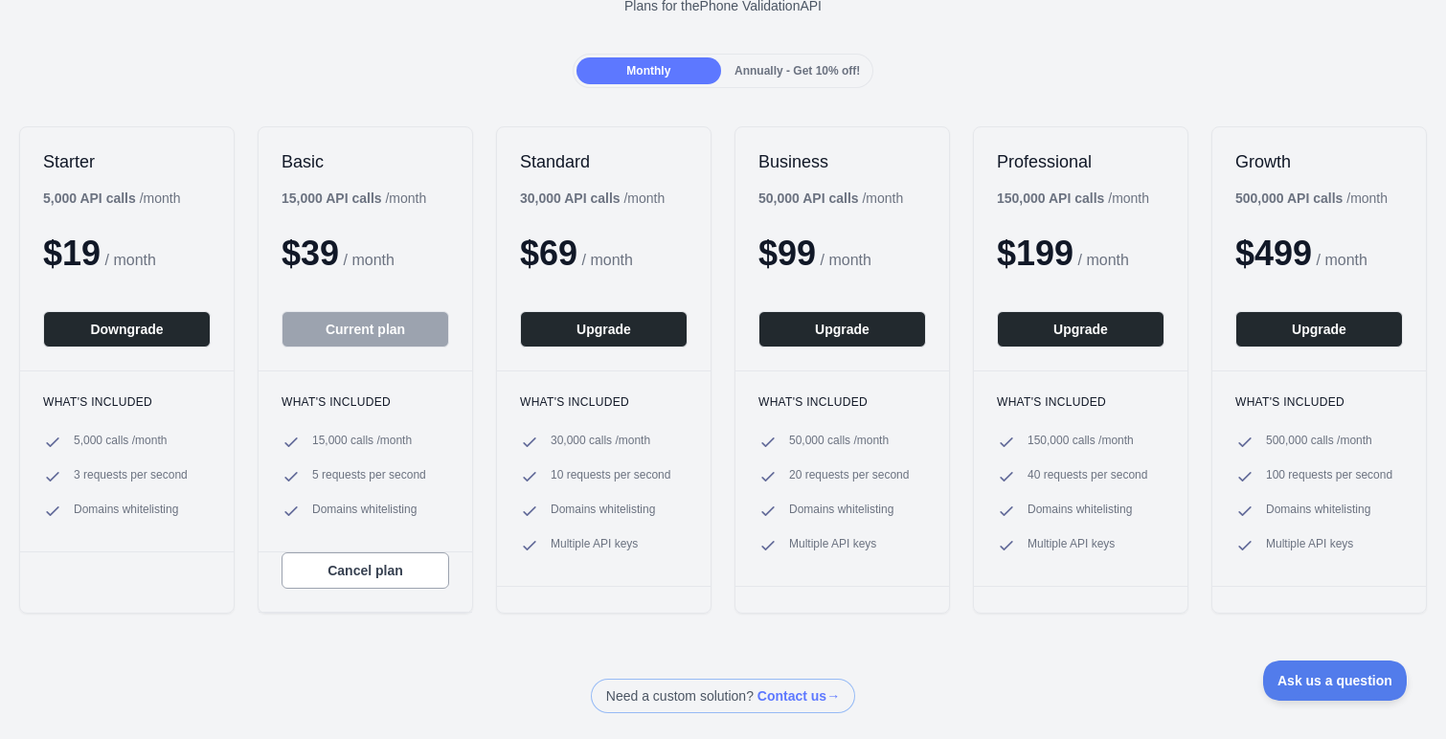
scroll to position [149, 0]
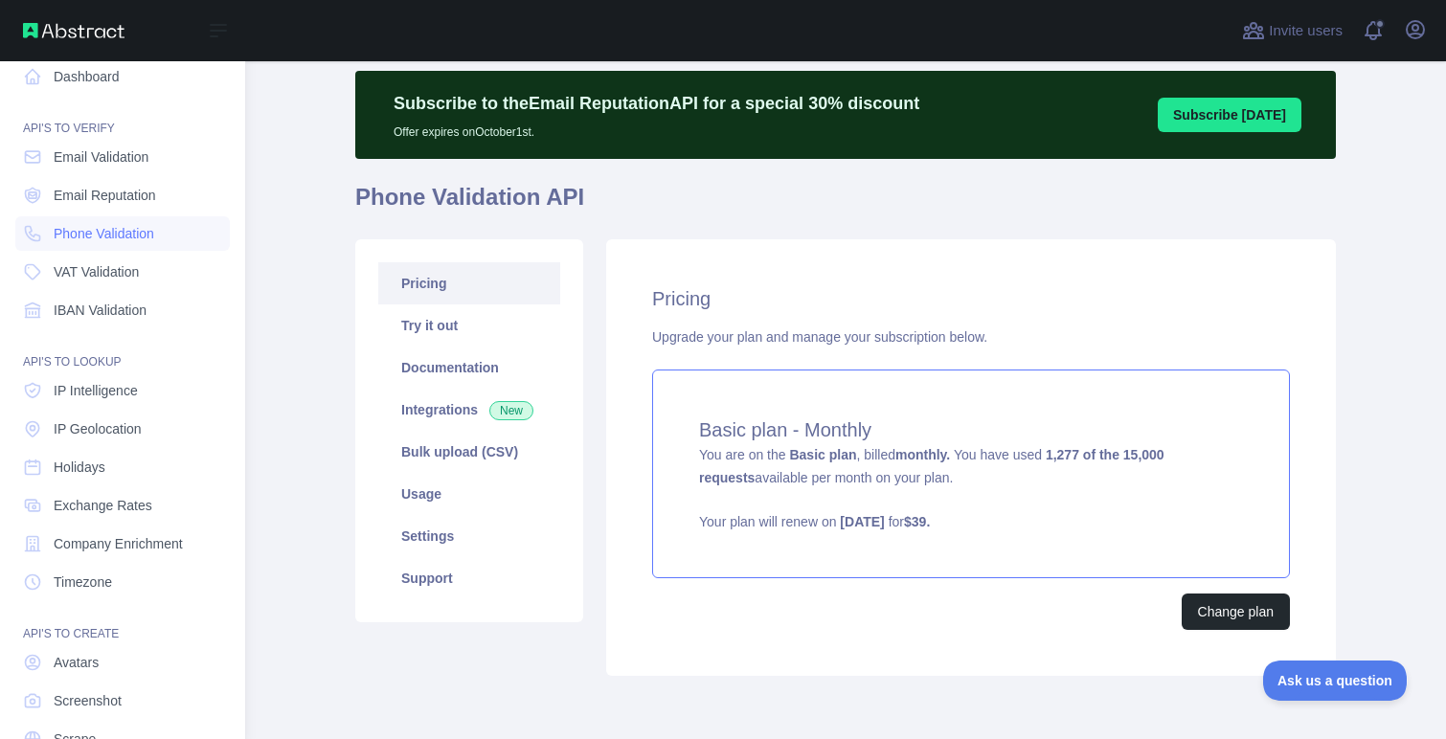
scroll to position [130, 0]
